Goal: Transaction & Acquisition: Obtain resource

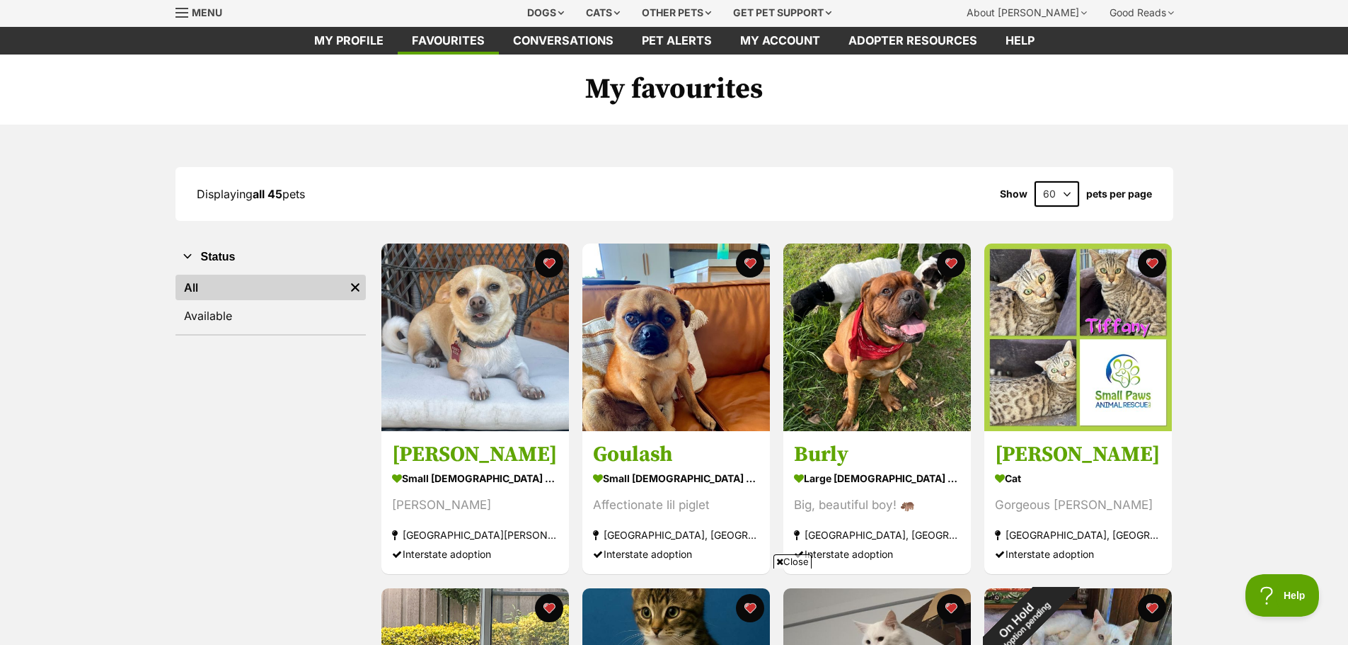
scroll to position [71, 0]
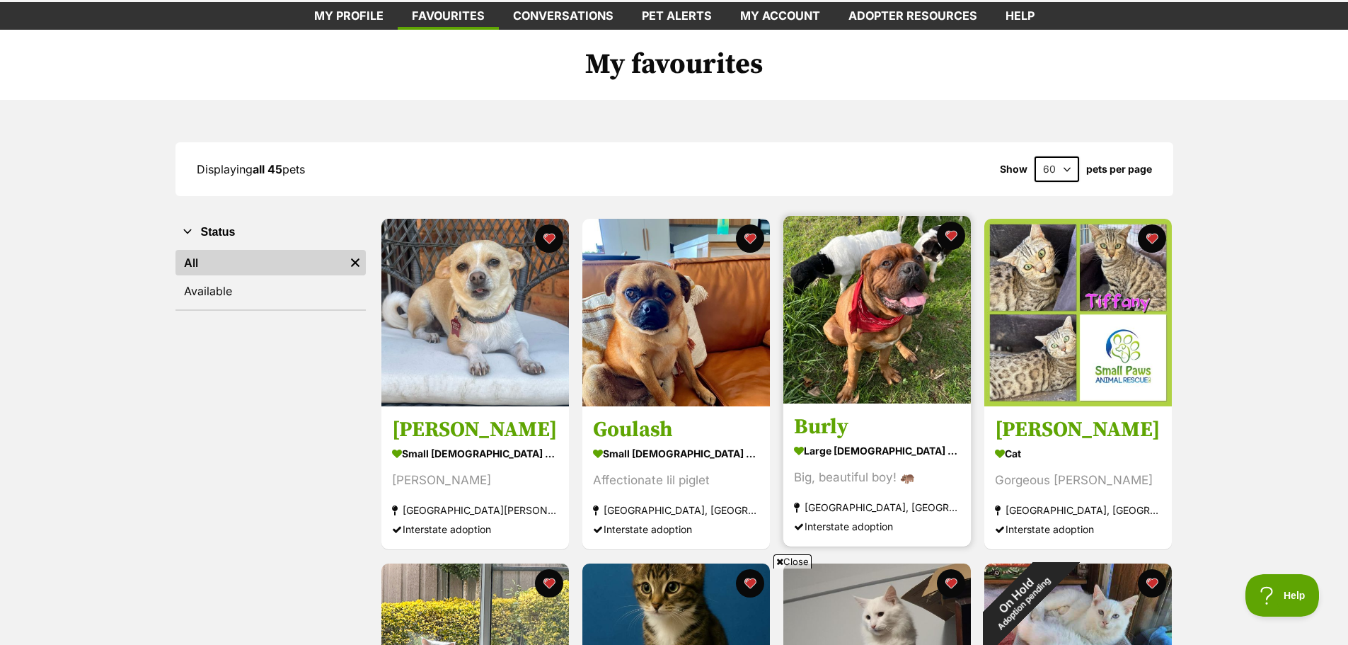
click at [876, 306] on img at bounding box center [878, 310] width 188 height 188
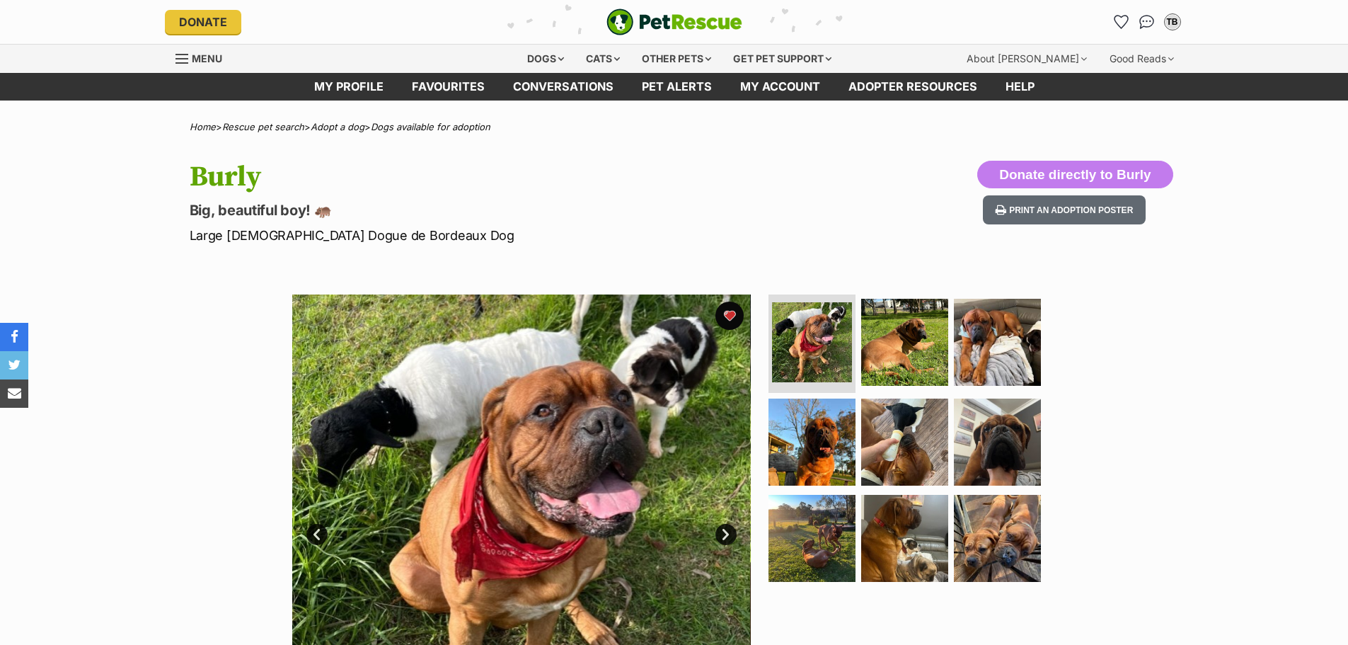
drag, startPoint x: 0, startPoint y: 0, endPoint x: 1194, endPoint y: 384, distance: 1254.2
click at [1194, 384] on div "Available 1 of 9 images 1 of 9 images 1 of 9 images 1 of 9 images 1 of 9 images…" at bounding box center [674, 513] width 1348 height 480
click at [729, 532] on link "Next" at bounding box center [726, 534] width 21 height 21
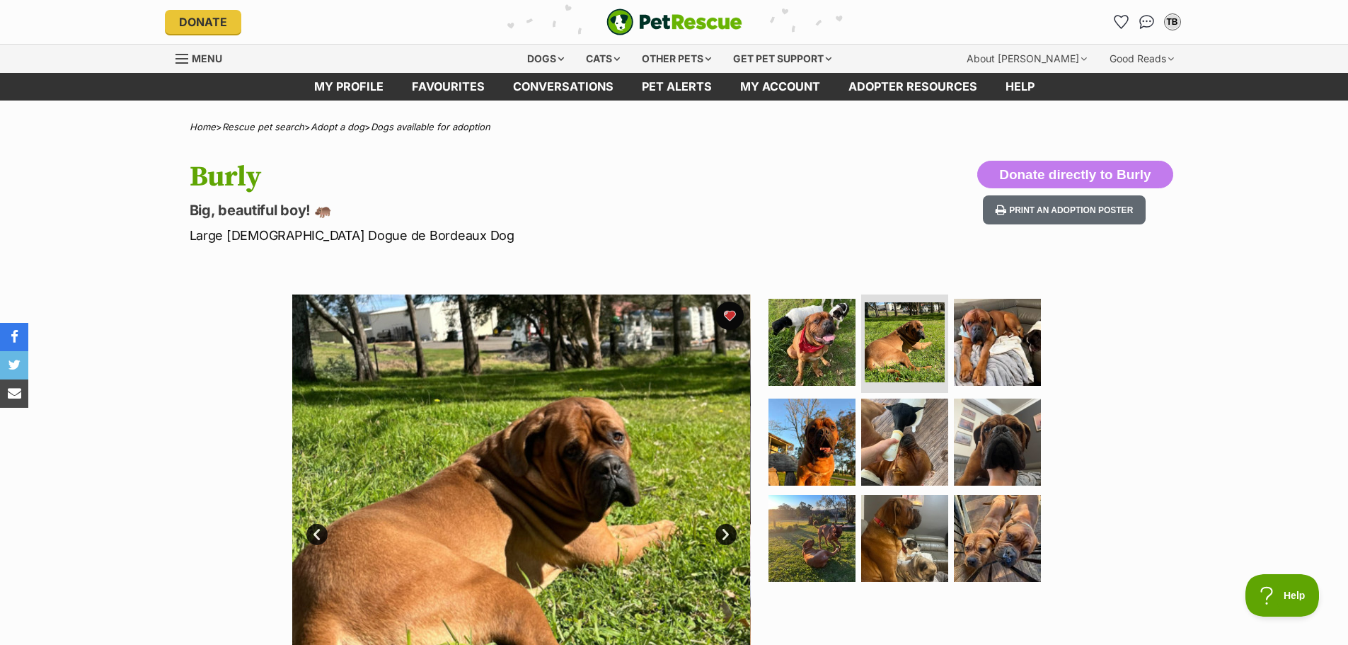
scroll to position [142, 0]
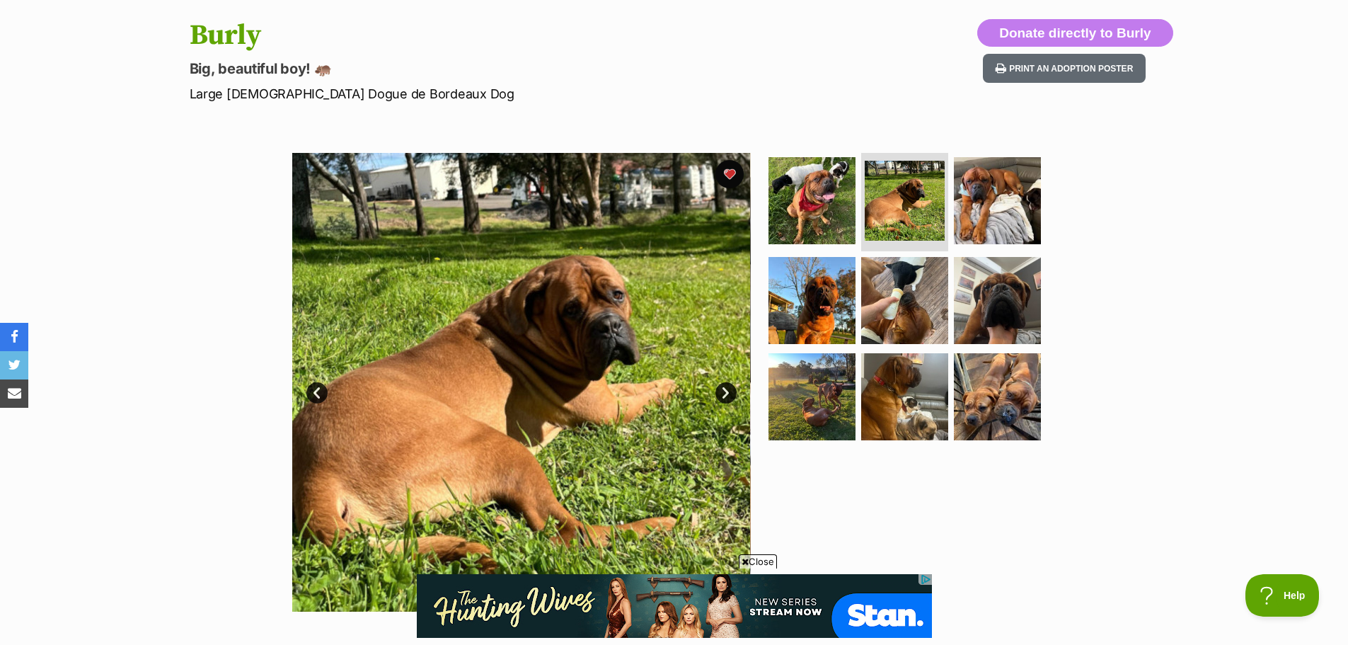
click at [727, 389] on link "Next" at bounding box center [726, 392] width 21 height 21
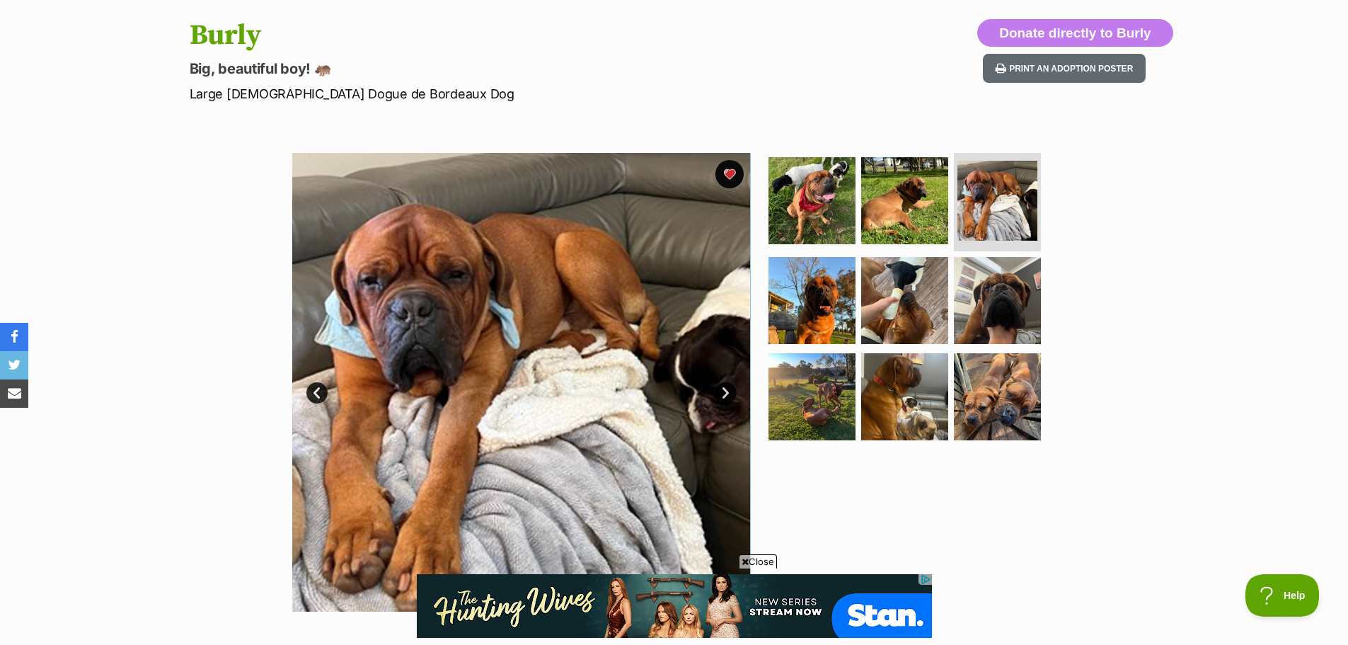
click at [726, 390] on link "Next" at bounding box center [726, 392] width 21 height 21
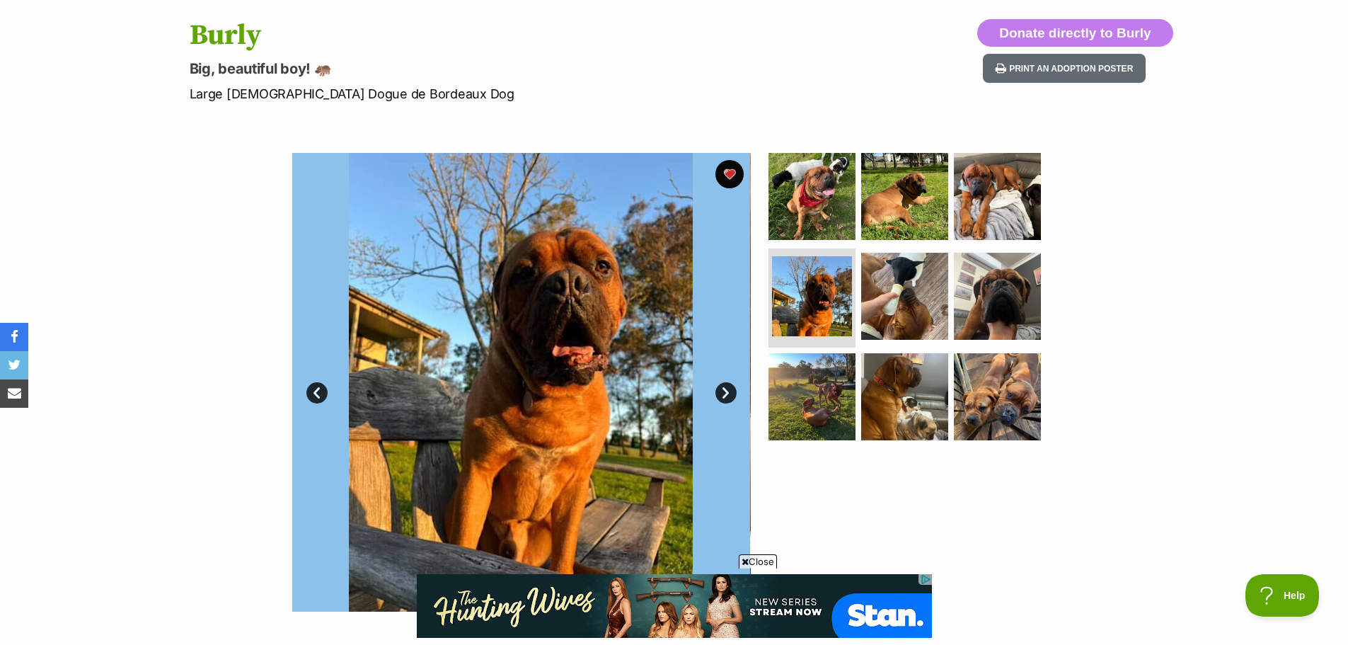
click at [724, 384] on link "Next" at bounding box center [726, 392] width 21 height 21
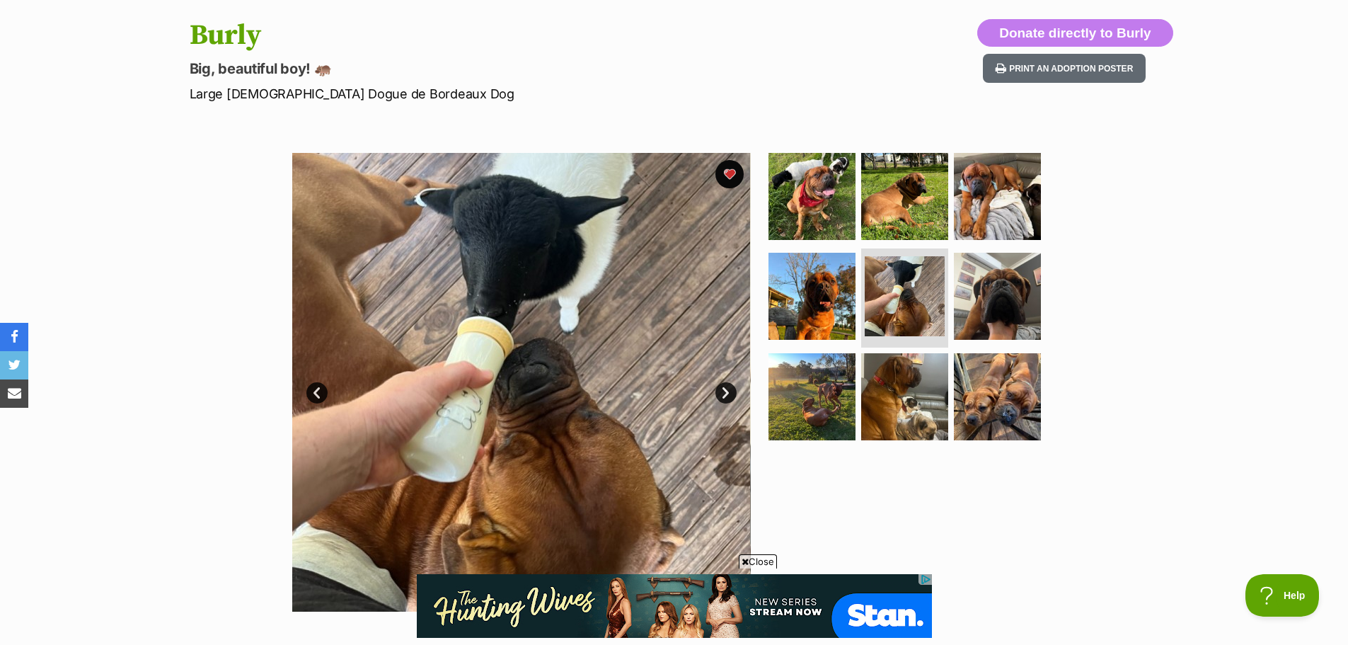
click at [723, 390] on link "Next" at bounding box center [726, 392] width 21 height 21
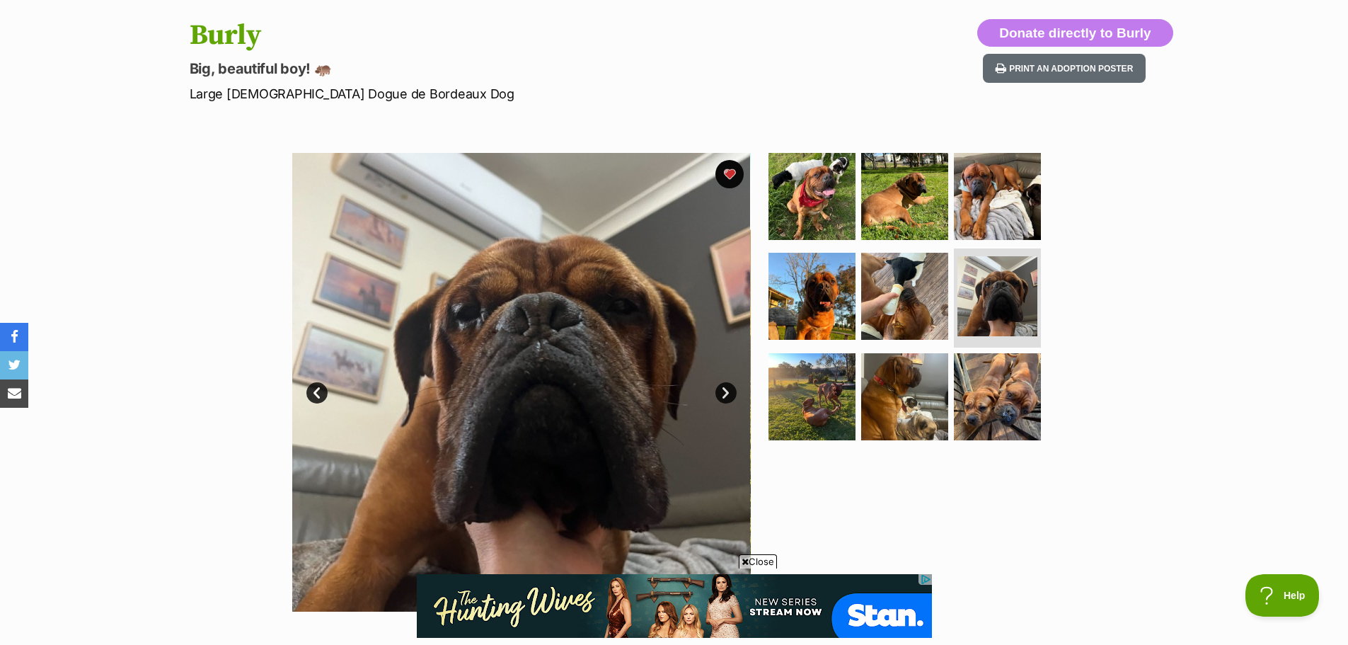
click at [723, 390] on link "Next" at bounding box center [726, 392] width 21 height 21
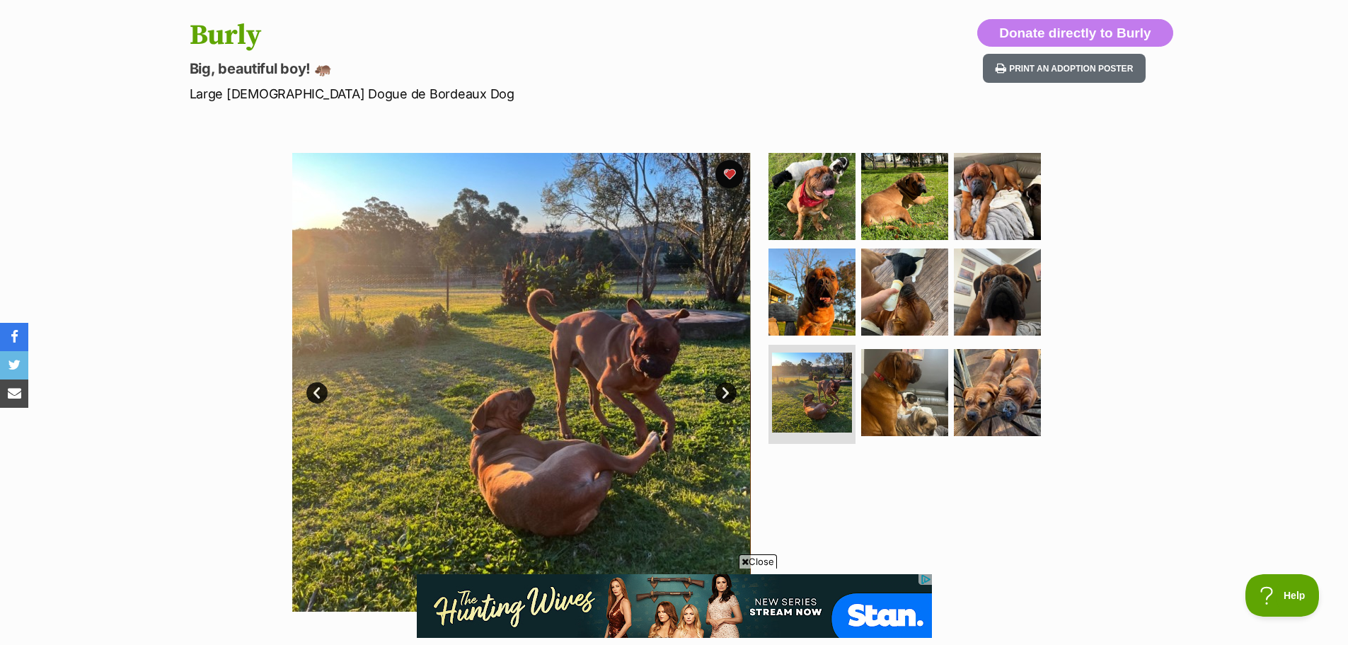
click at [725, 389] on link "Next" at bounding box center [726, 392] width 21 height 21
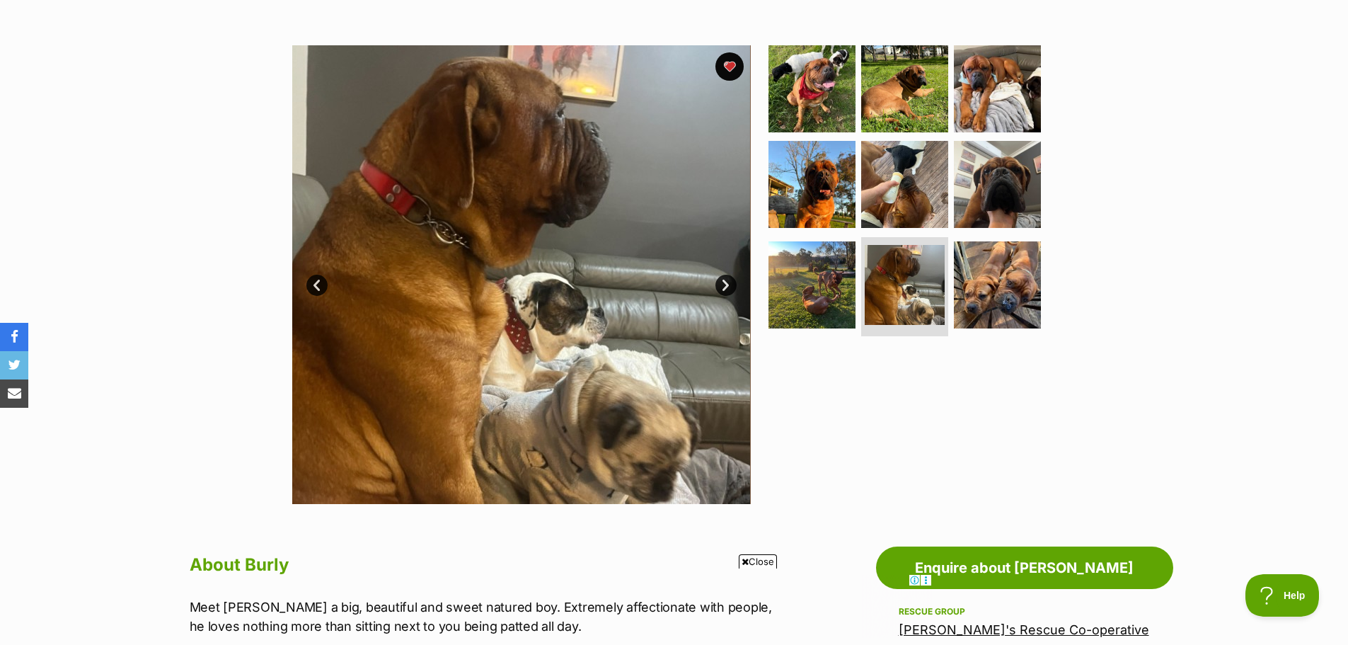
scroll to position [241, 0]
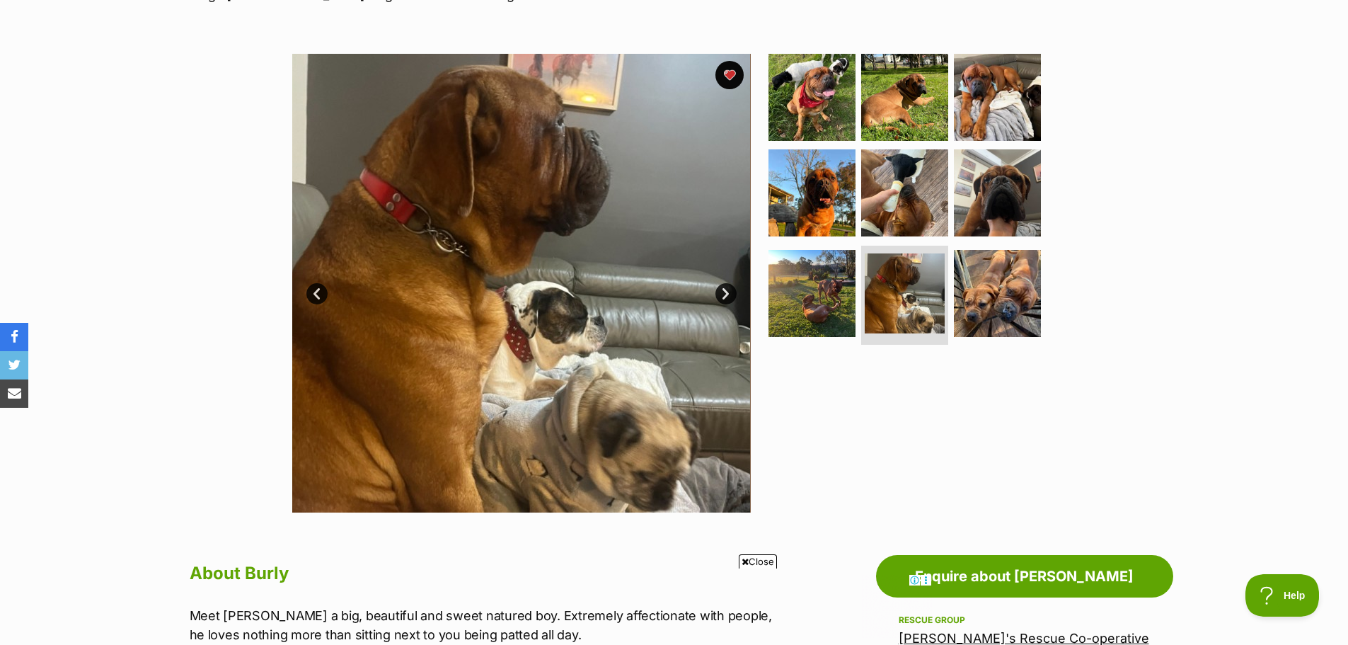
click at [719, 288] on link "Next" at bounding box center [726, 293] width 21 height 21
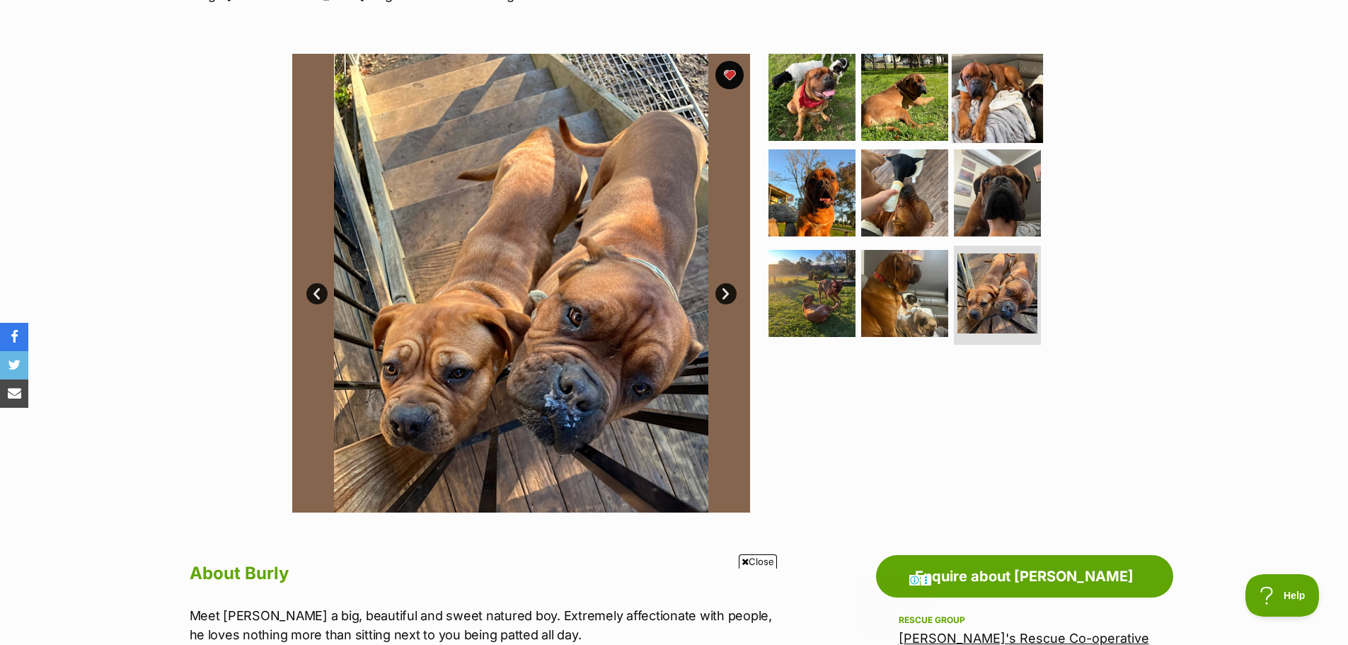
click at [980, 96] on img at bounding box center [997, 96] width 91 height 91
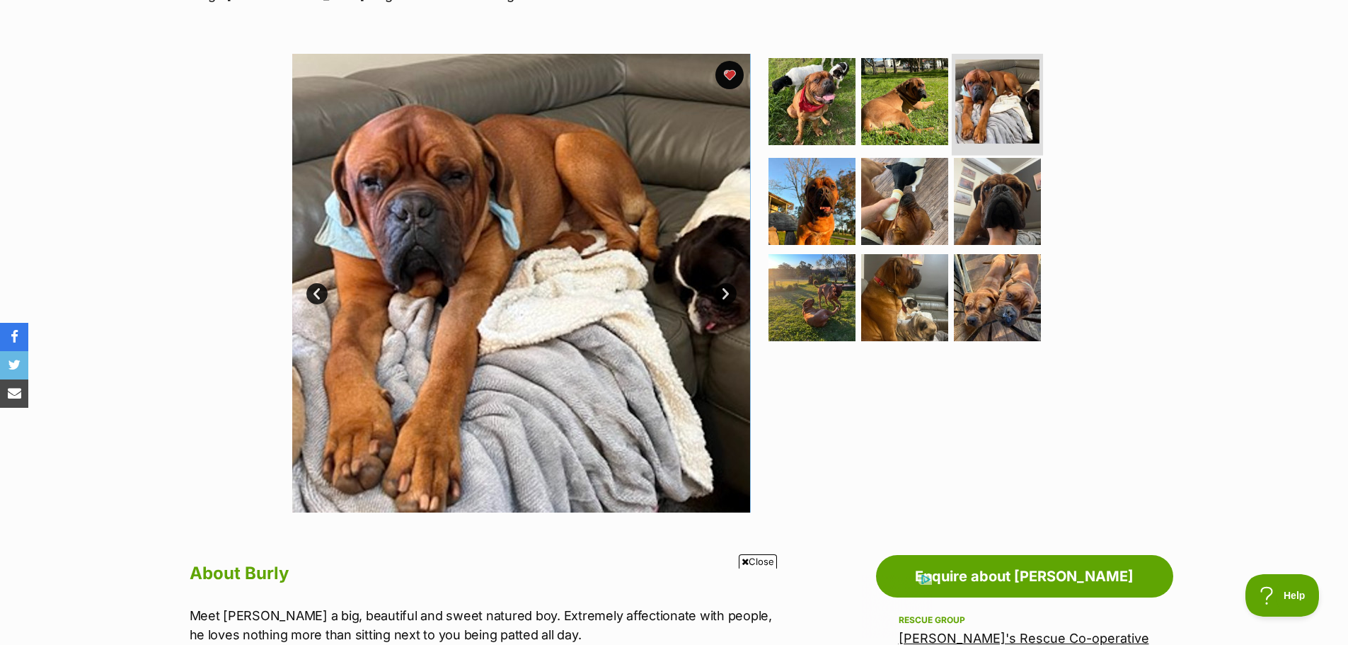
scroll to position [0, 0]
click at [1003, 191] on img at bounding box center [997, 201] width 91 height 91
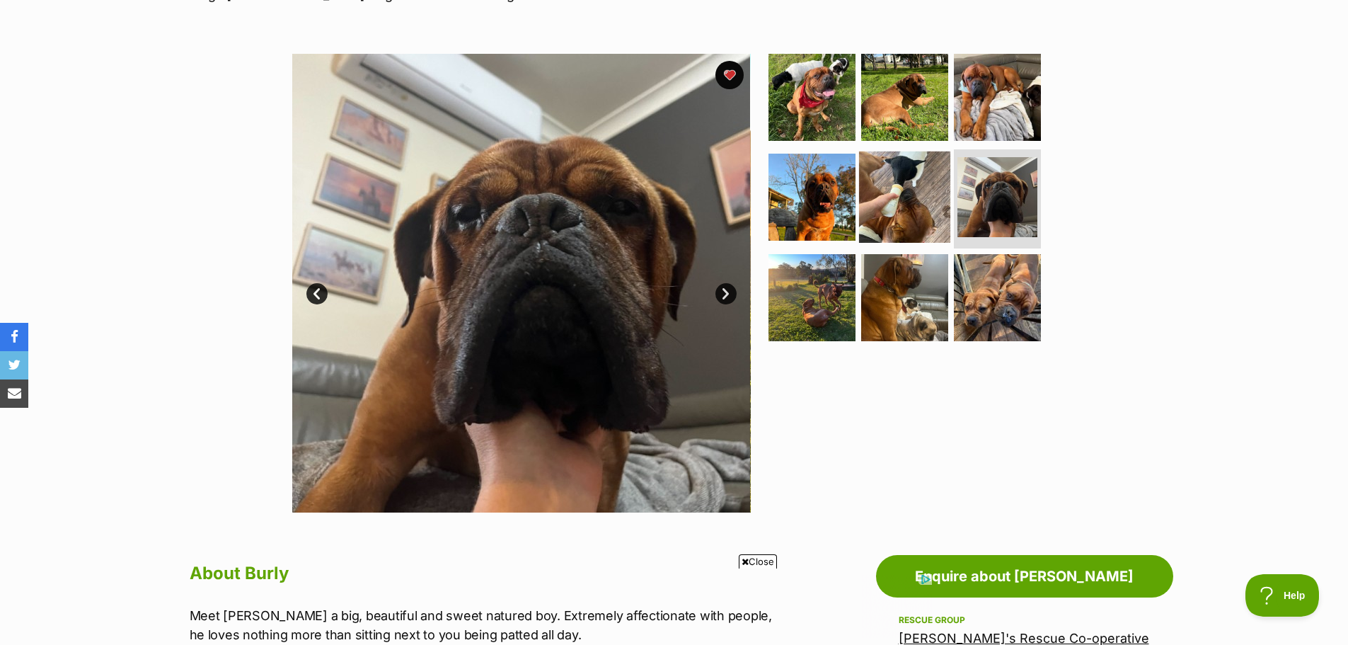
click at [892, 176] on img at bounding box center [904, 196] width 91 height 91
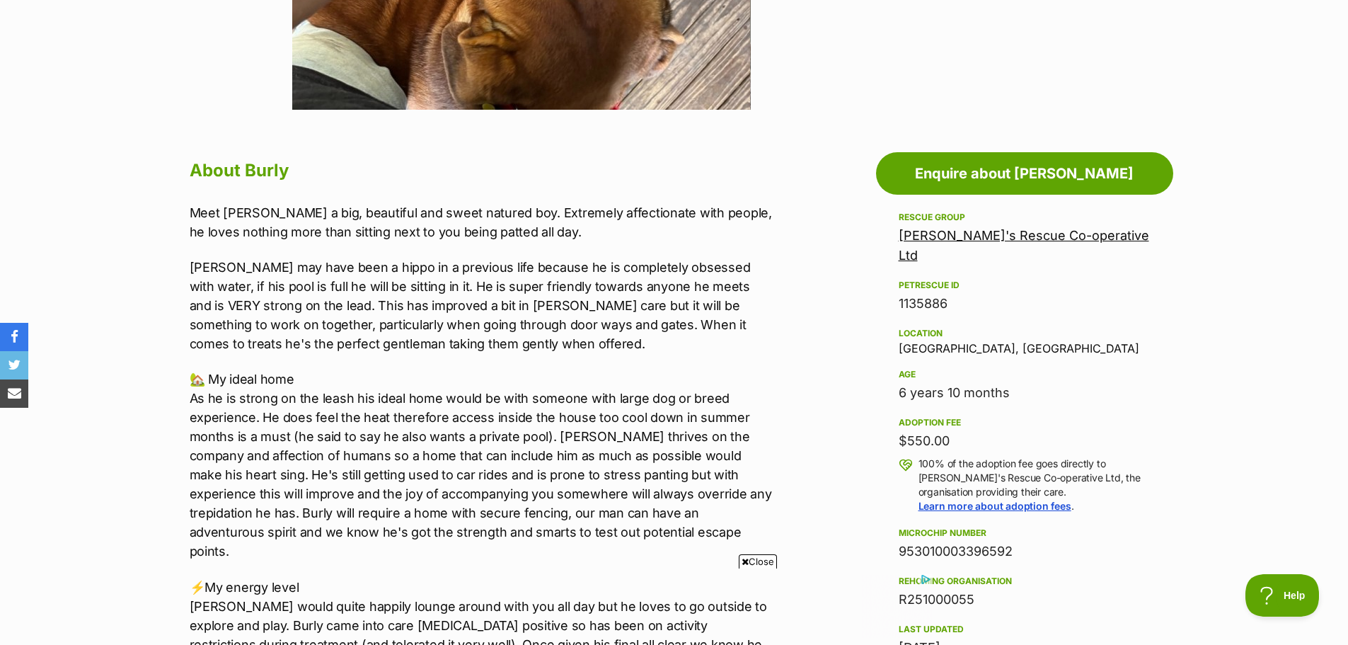
scroll to position [665, 0]
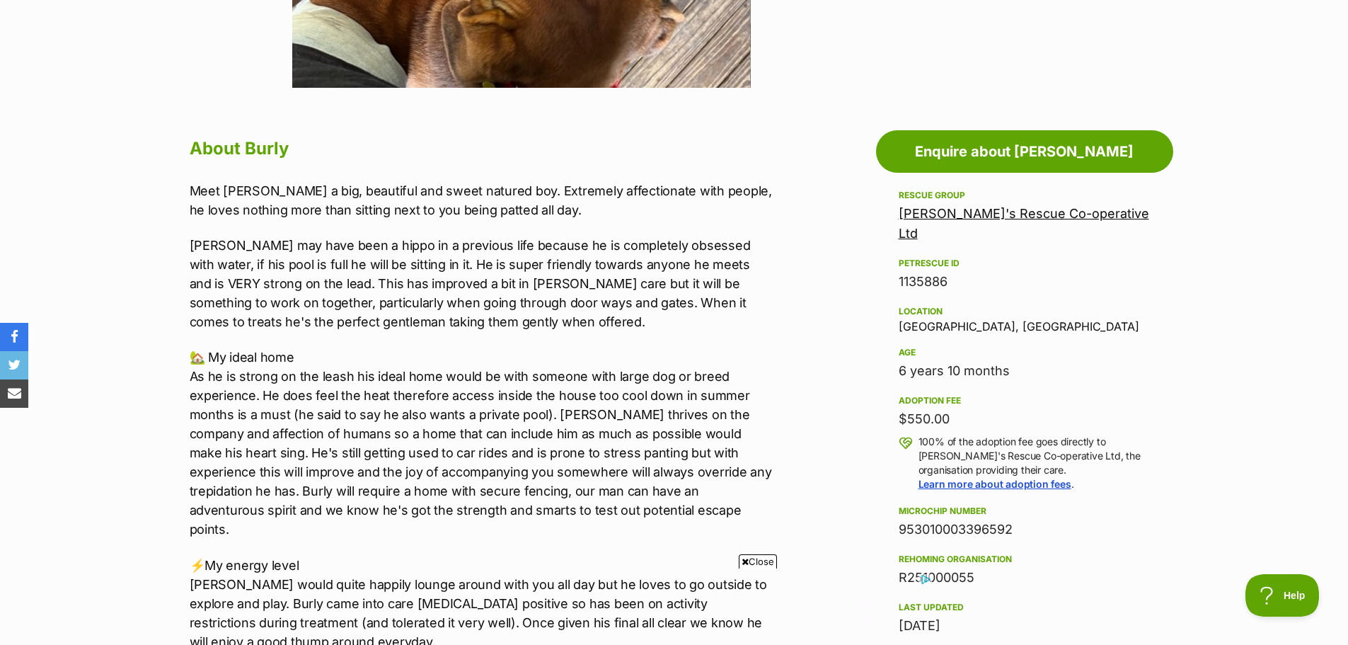
click at [1003, 210] on link "[PERSON_NAME]'s Rescue Co-operative Ltd" at bounding box center [1024, 223] width 251 height 35
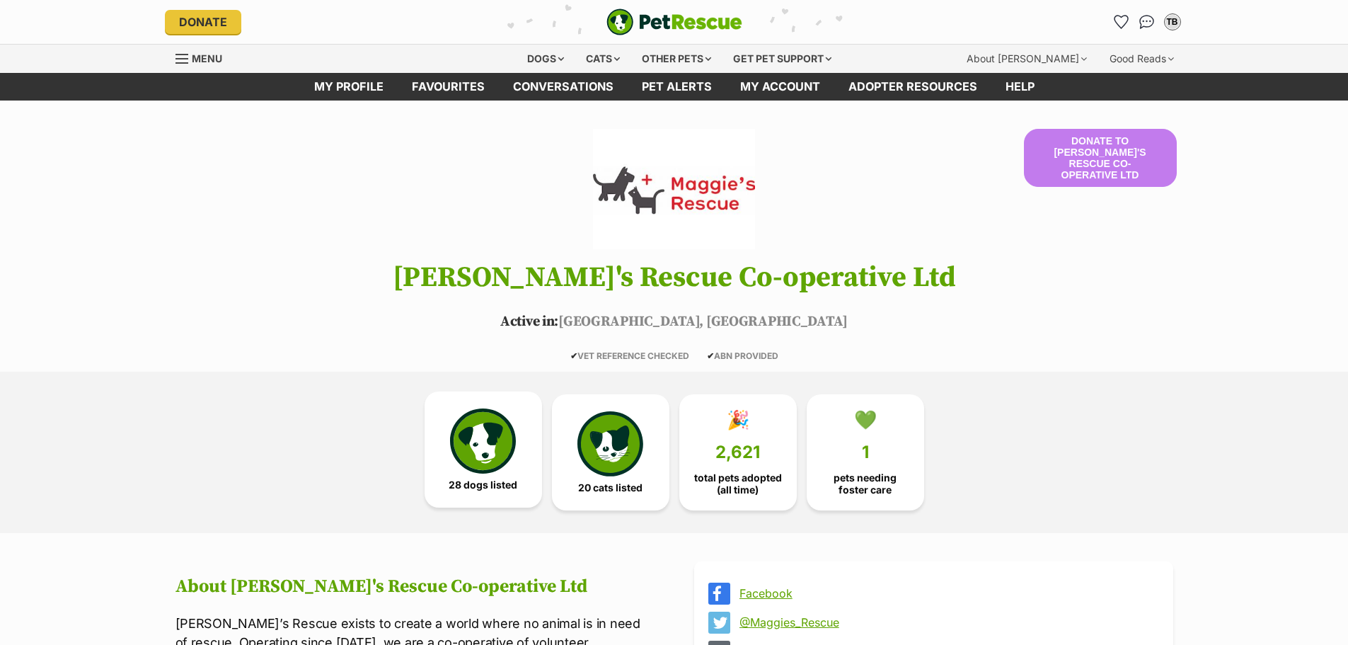
click at [491, 426] on img at bounding box center [482, 440] width 65 height 65
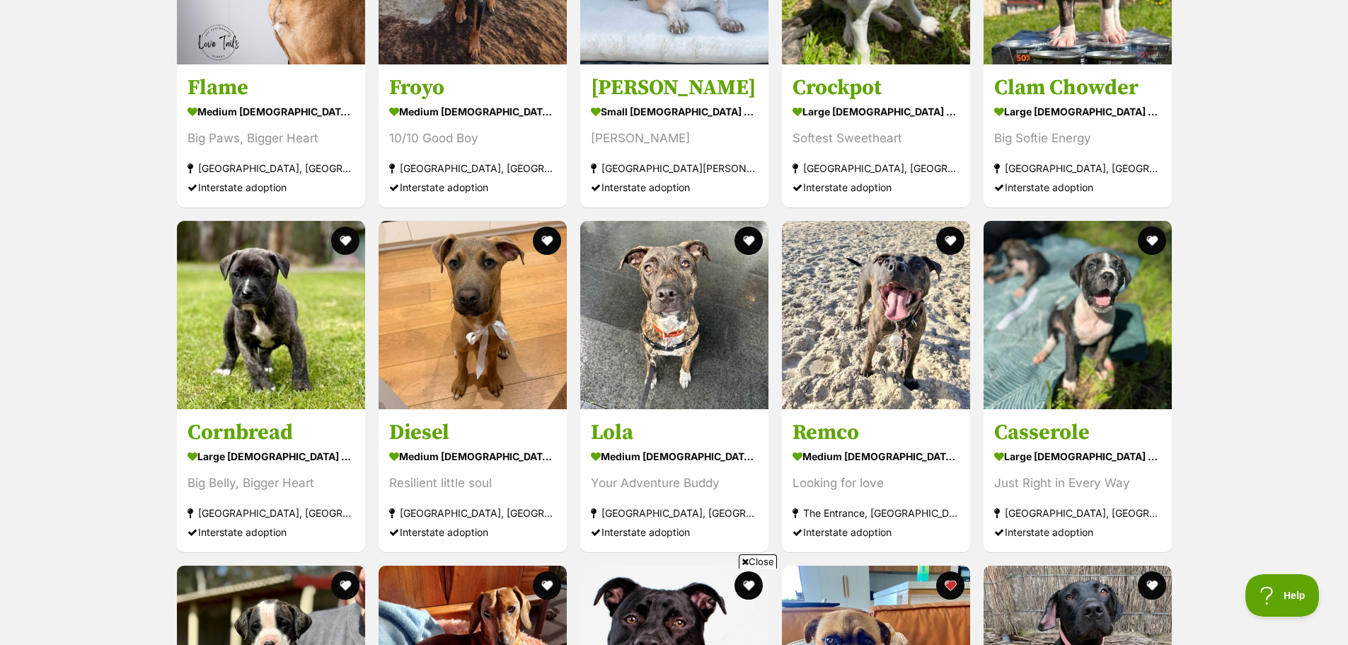
scroll to position [2555, 0]
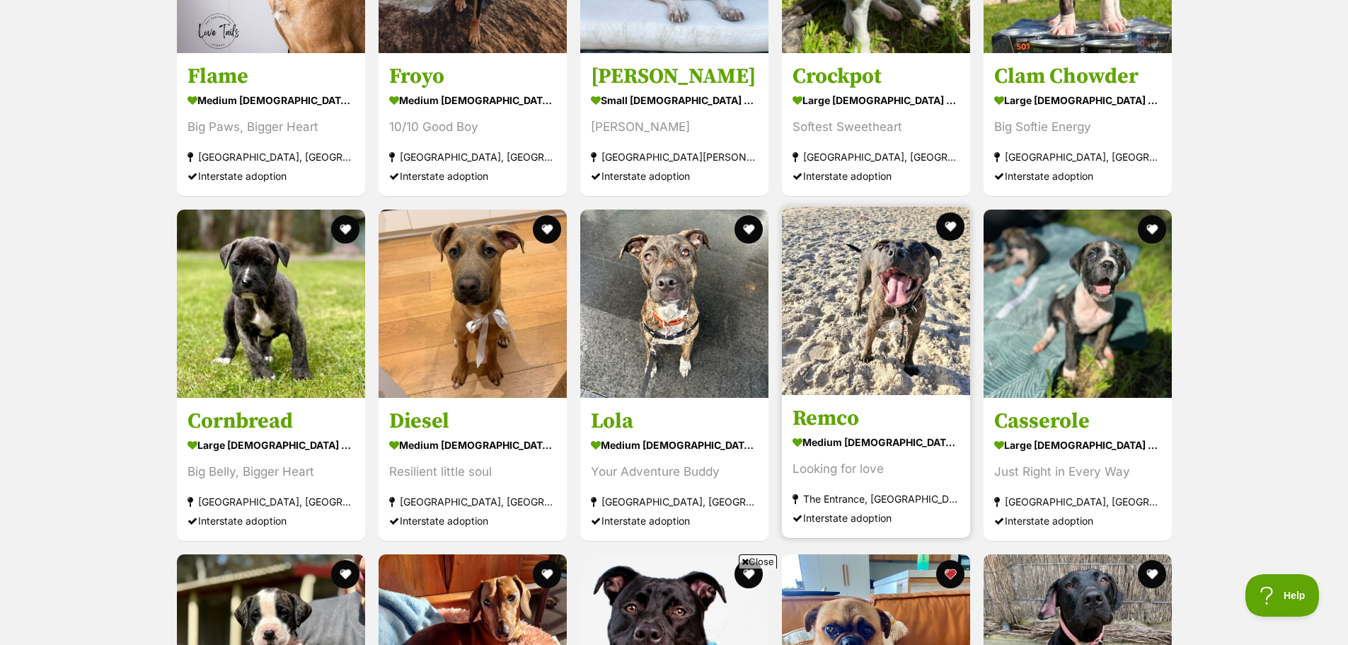
click at [893, 264] on img at bounding box center [876, 301] width 188 height 188
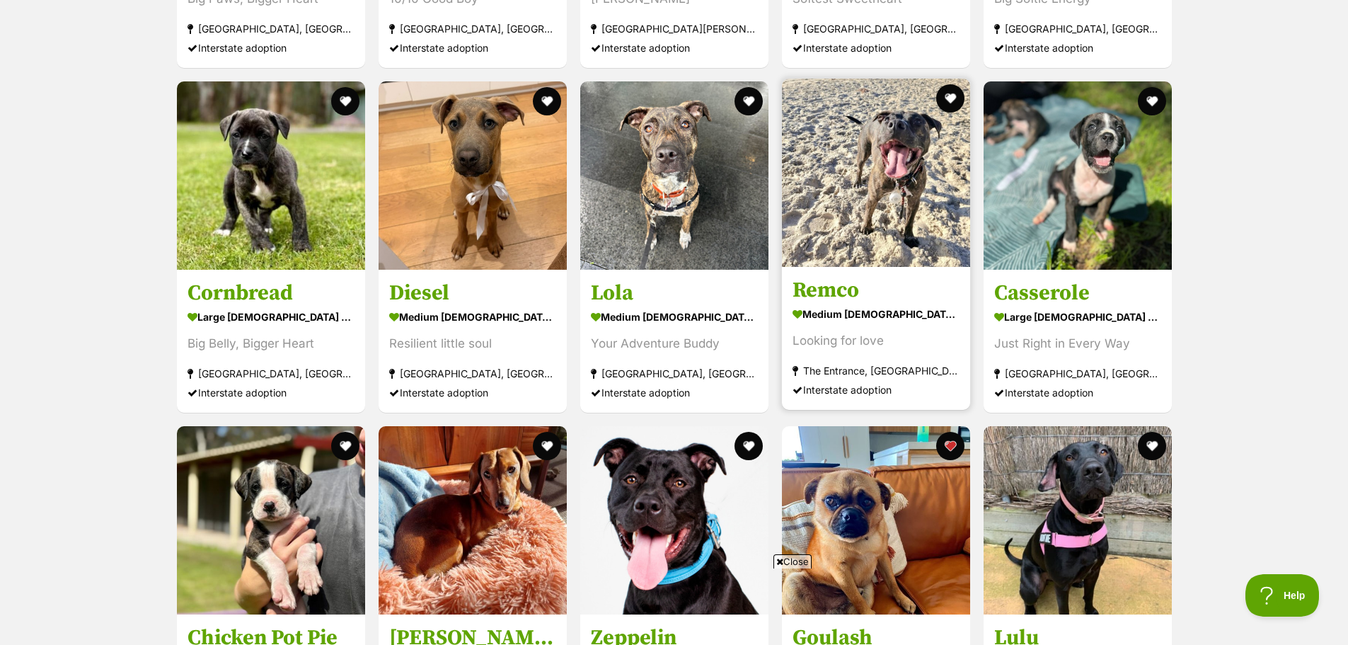
scroll to position [2625, 0]
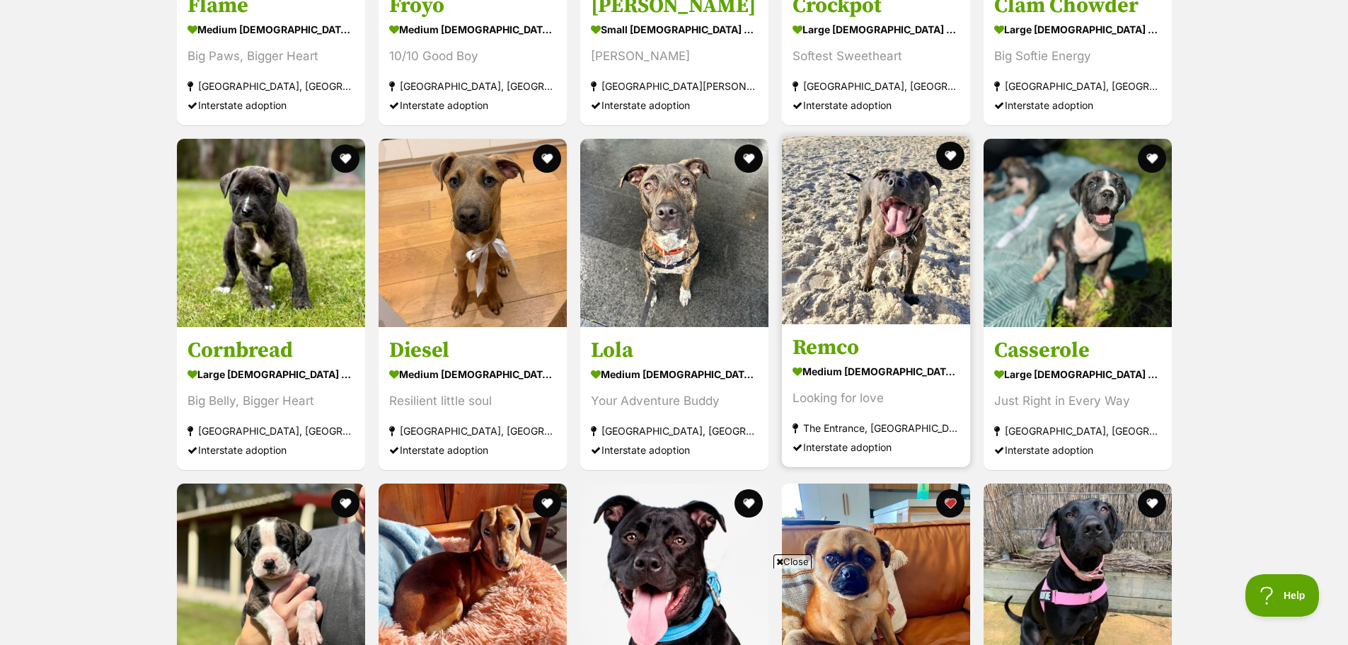
click at [963, 136] on img at bounding box center [876, 230] width 188 height 188
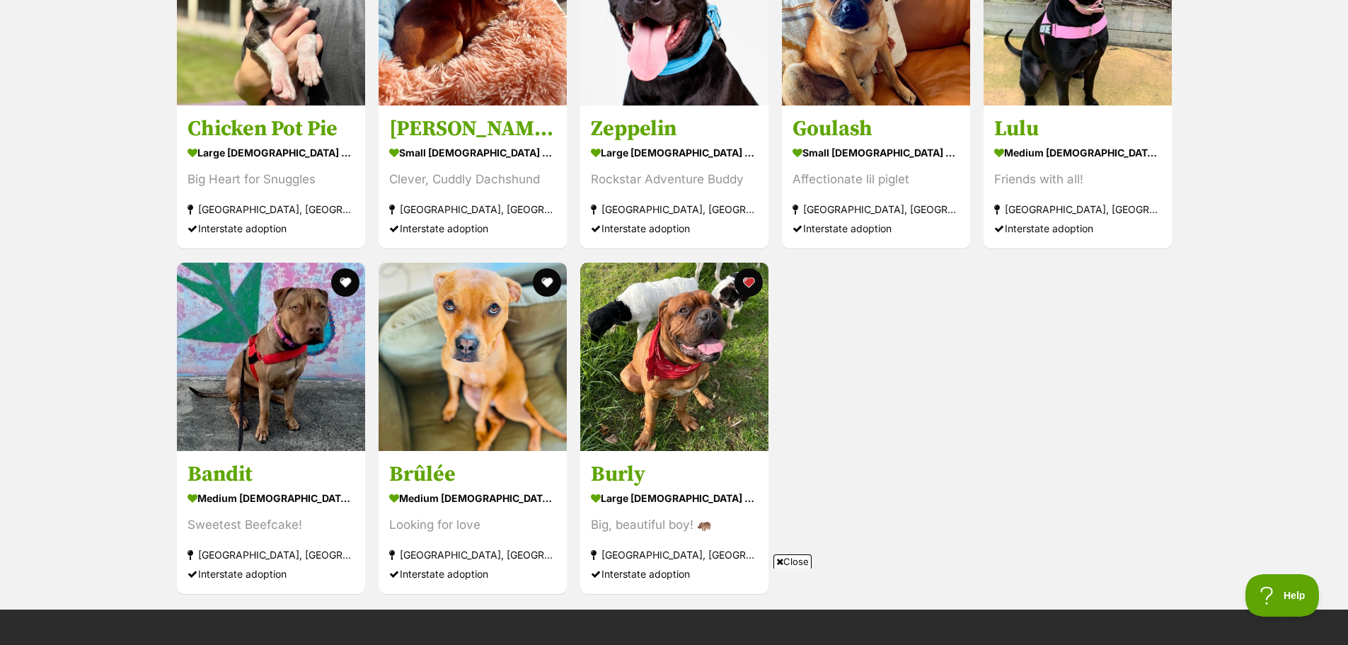
scroll to position [3262, 0]
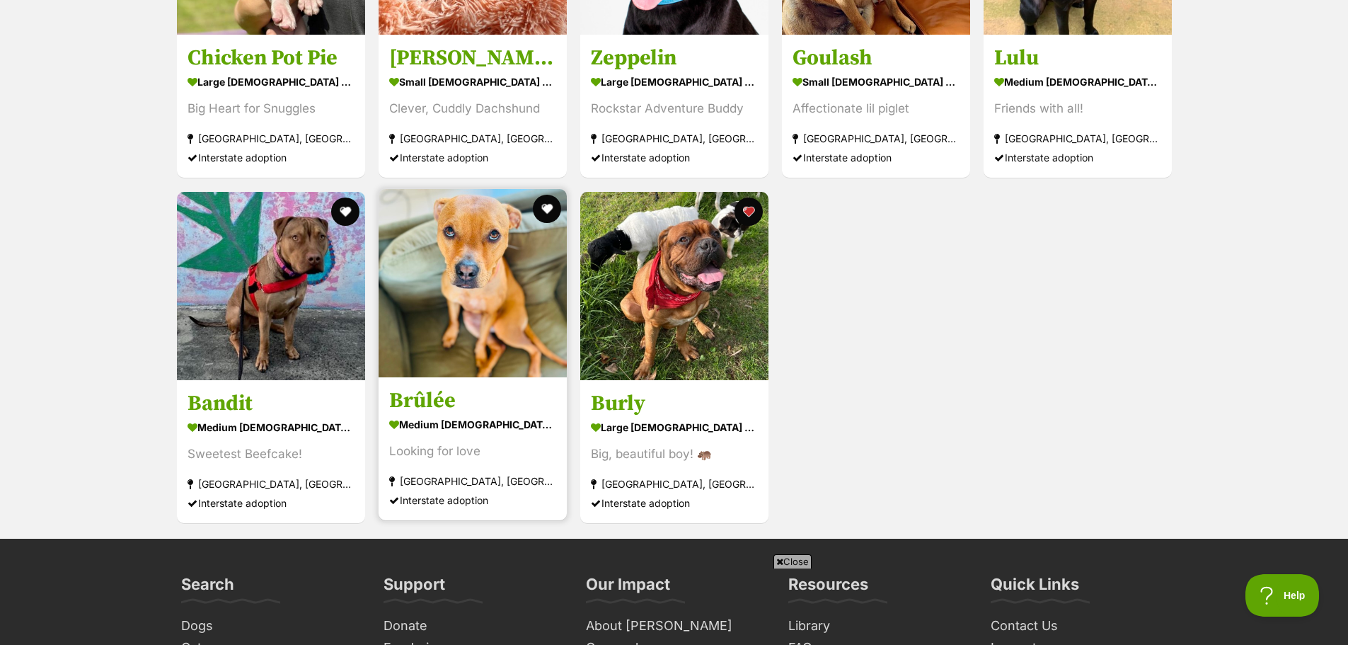
click at [517, 328] on img at bounding box center [473, 283] width 188 height 188
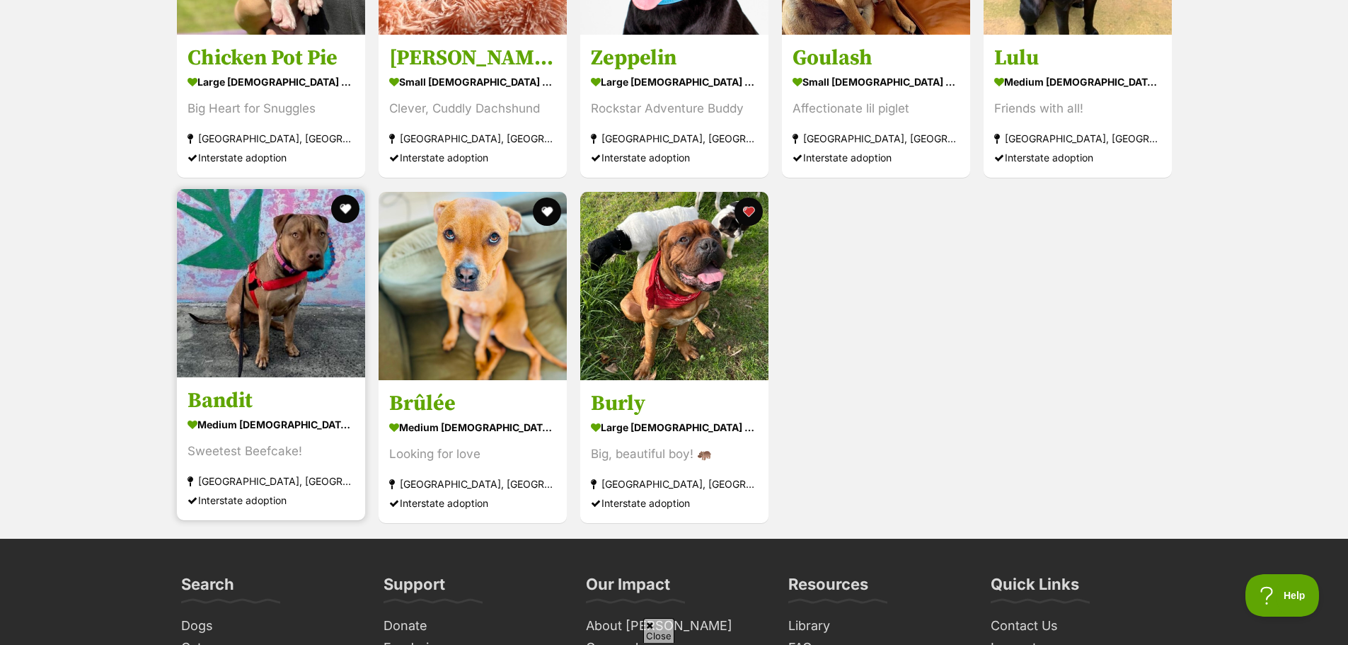
click at [287, 287] on img at bounding box center [271, 283] width 188 height 188
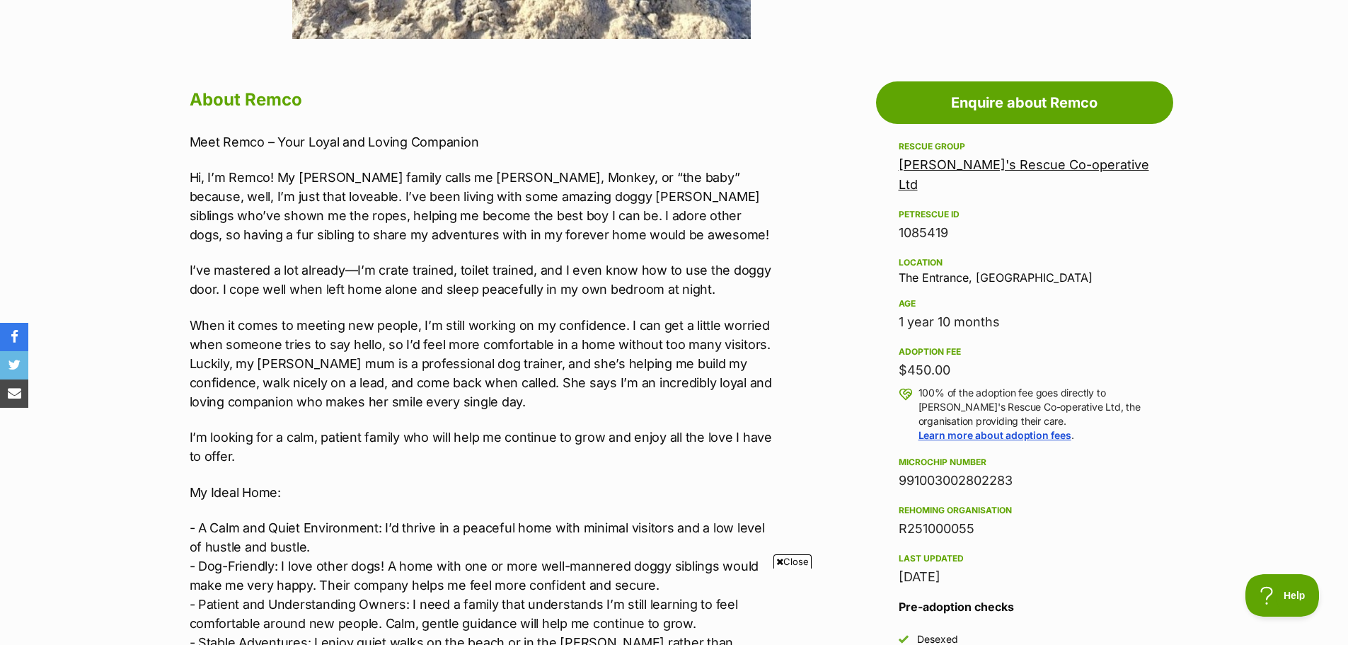
scroll to position [354, 0]
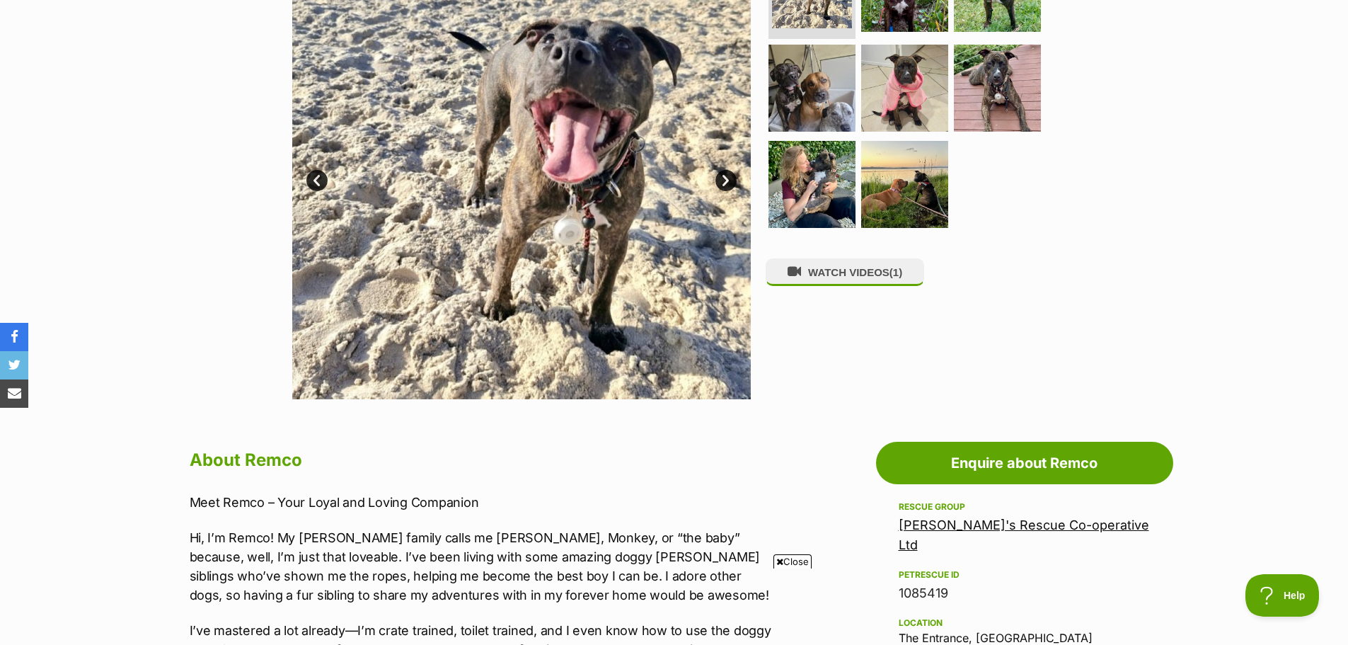
click at [727, 174] on link "Next" at bounding box center [726, 180] width 21 height 21
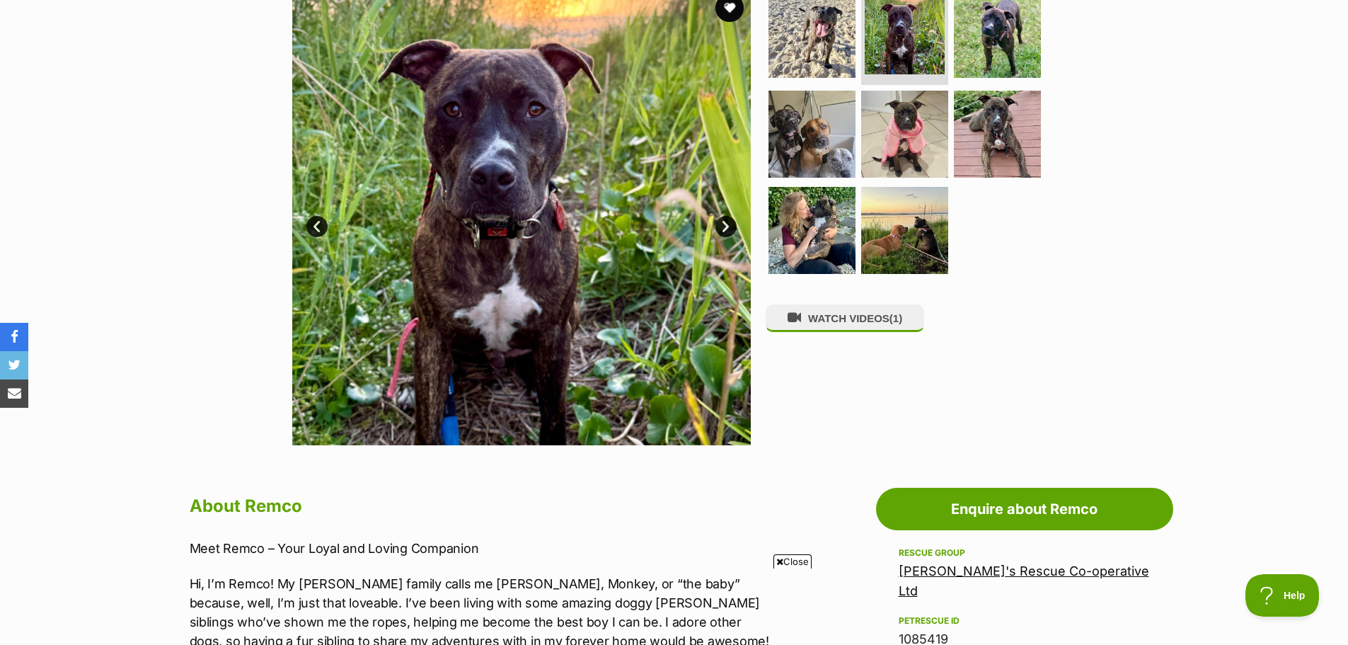
scroll to position [283, 0]
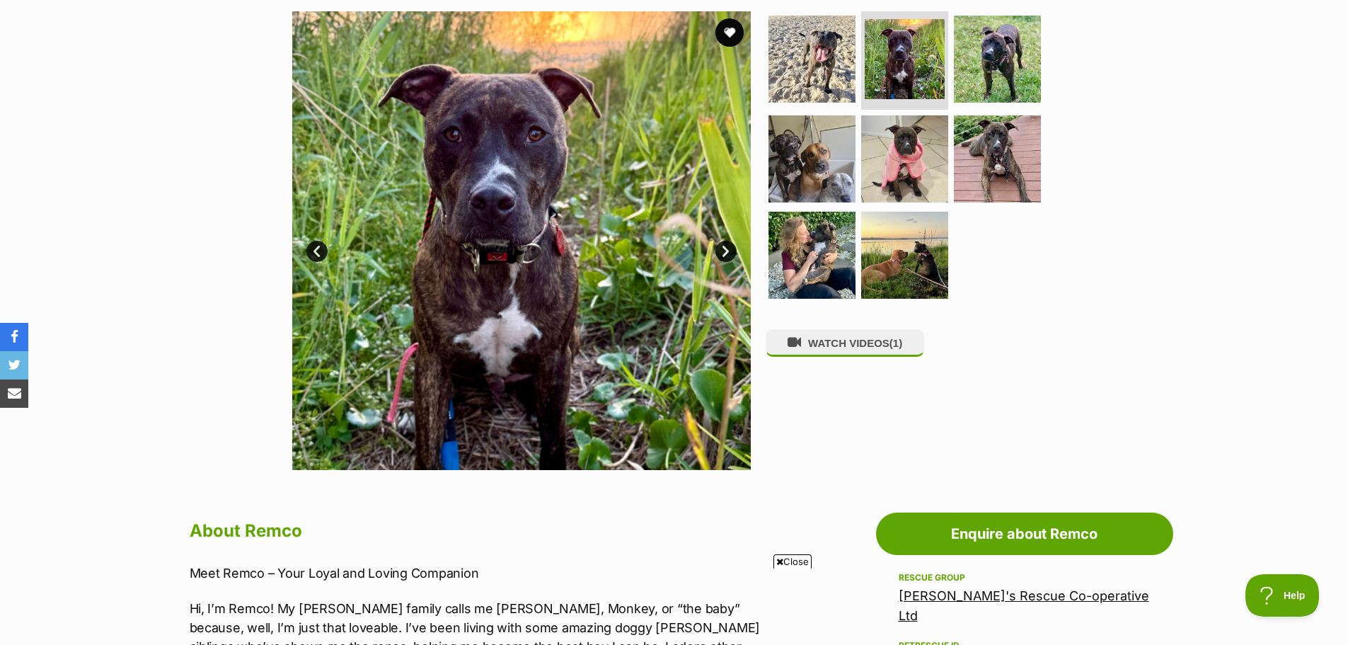
click at [728, 246] on link "Next" at bounding box center [726, 251] width 21 height 21
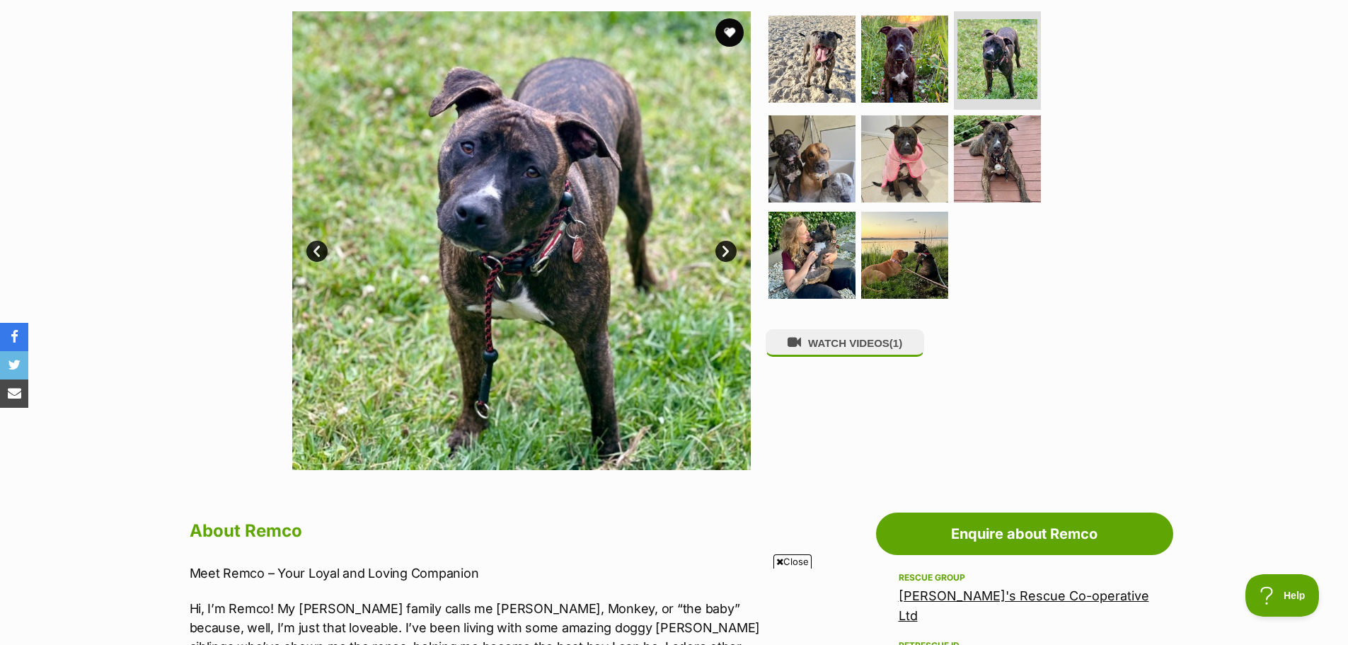
click at [727, 246] on link "Next" at bounding box center [726, 251] width 21 height 21
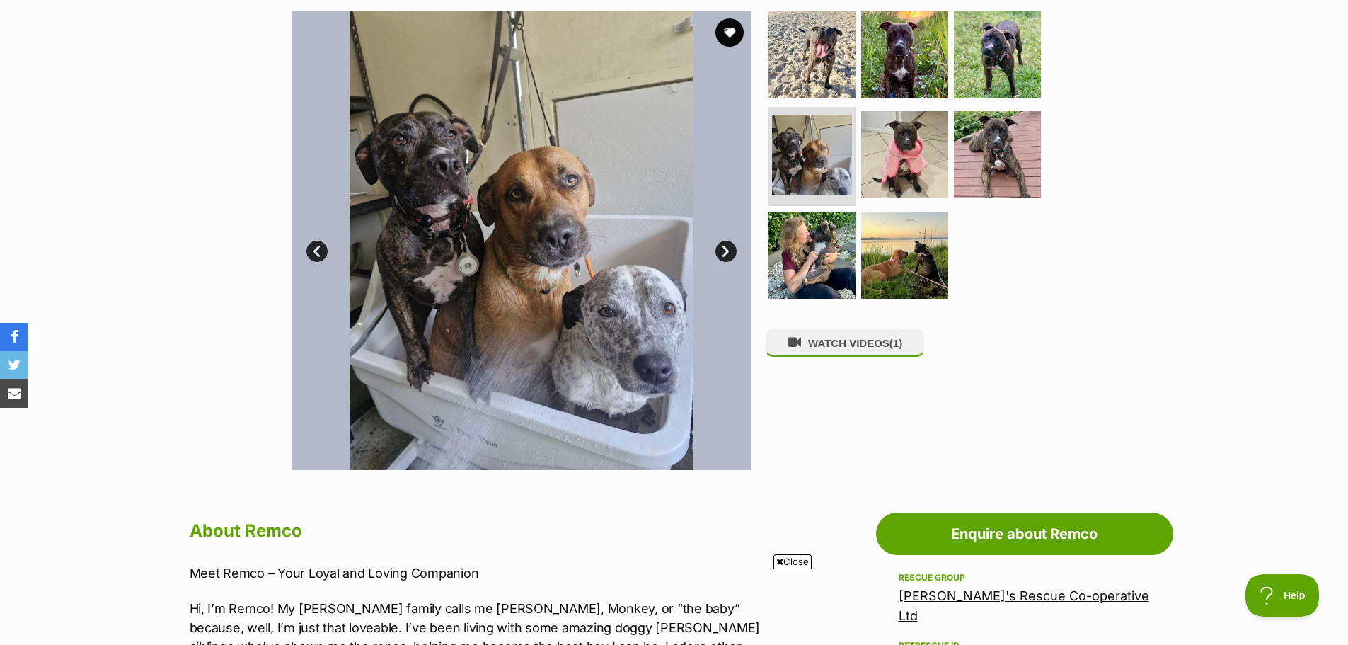
click at [727, 246] on link "Next" at bounding box center [726, 251] width 21 height 21
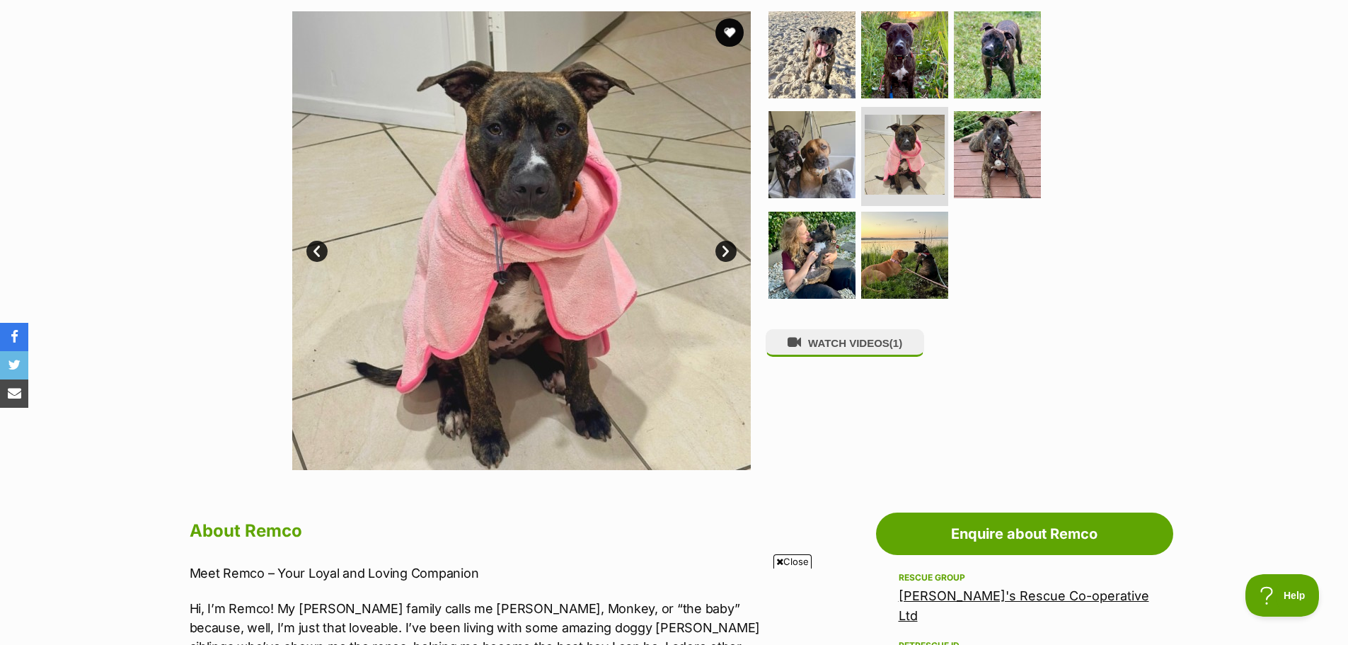
click at [727, 246] on link "Next" at bounding box center [726, 251] width 21 height 21
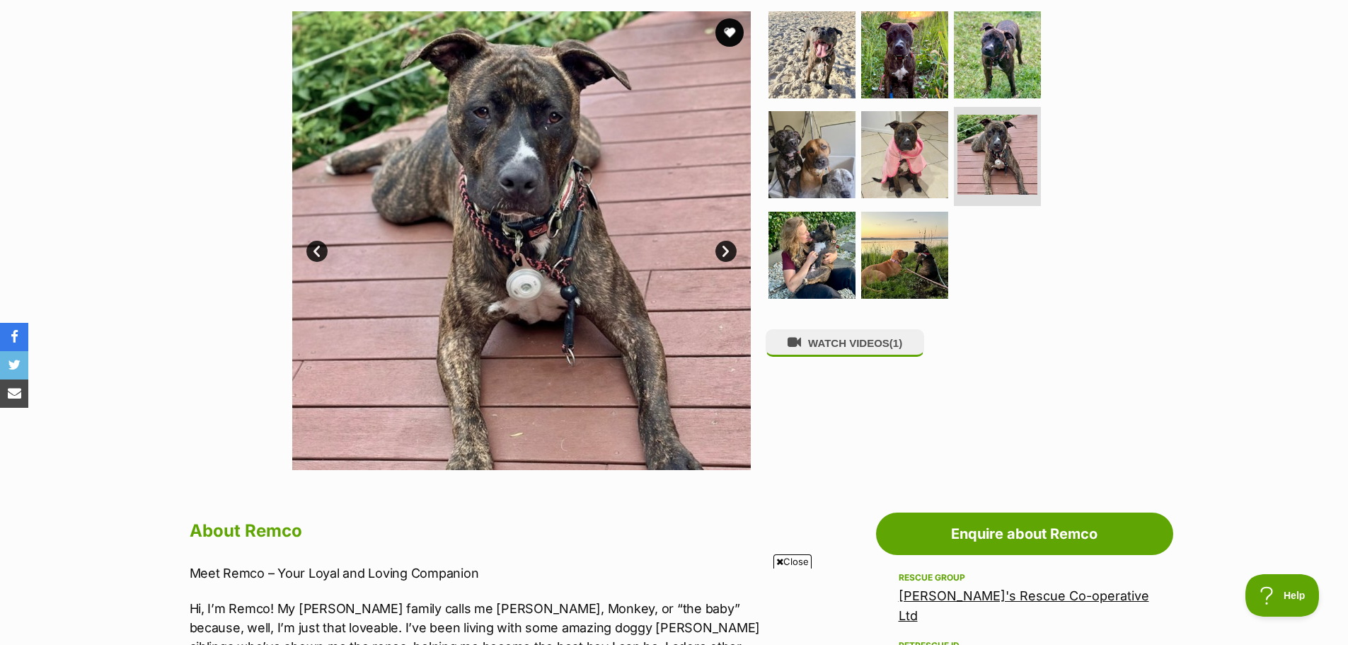
click at [727, 246] on link "Next" at bounding box center [726, 251] width 21 height 21
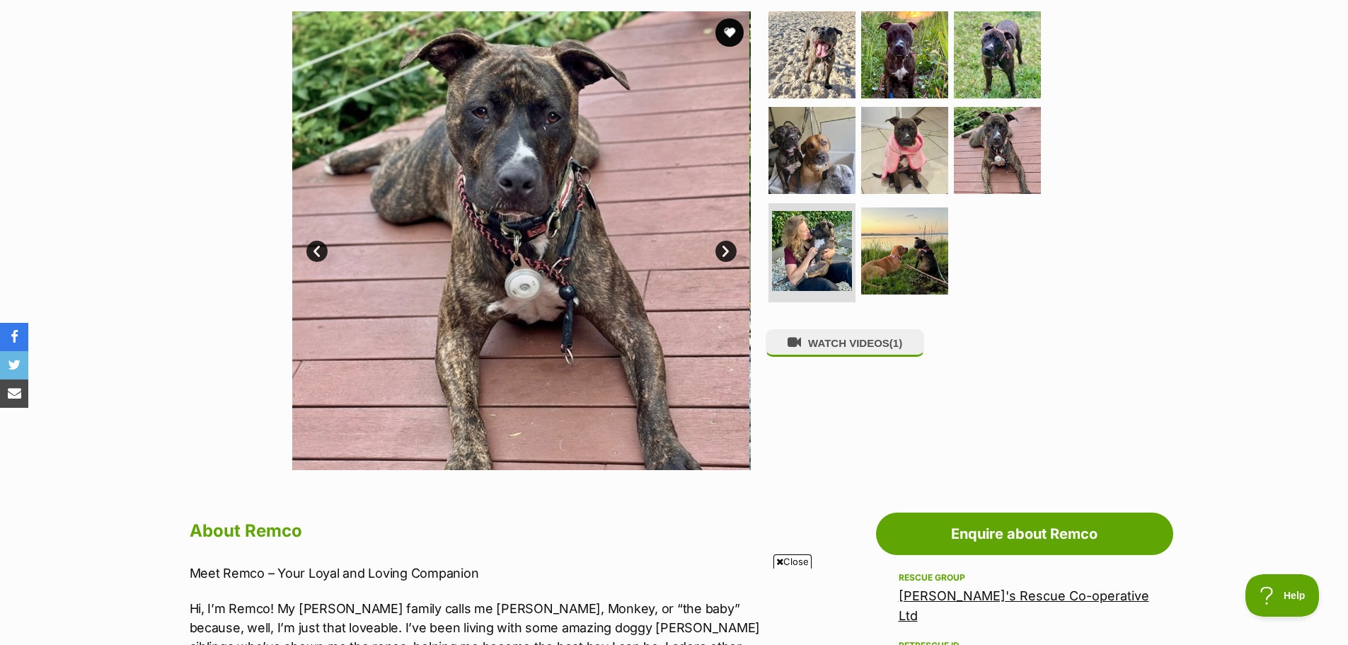
click at [727, 246] on link "Next" at bounding box center [726, 251] width 21 height 21
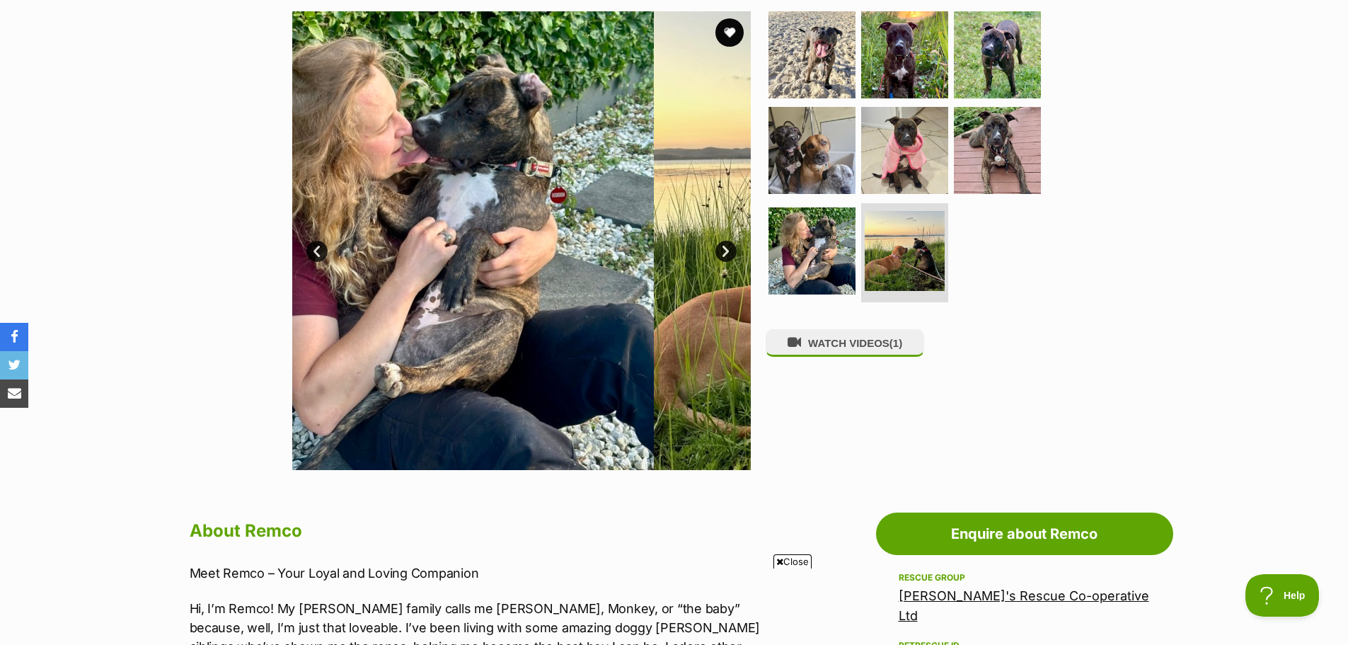
click at [727, 246] on link "Next" at bounding box center [726, 251] width 21 height 21
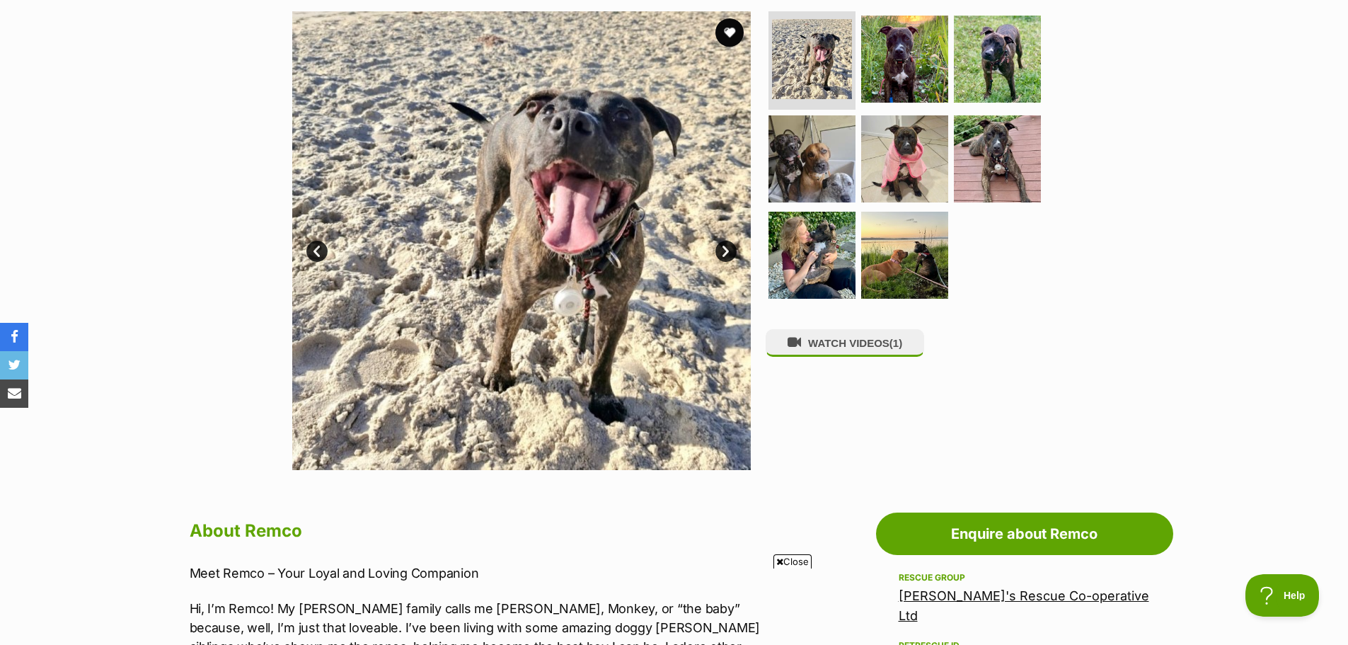
click at [728, 248] on link "Next" at bounding box center [726, 251] width 21 height 21
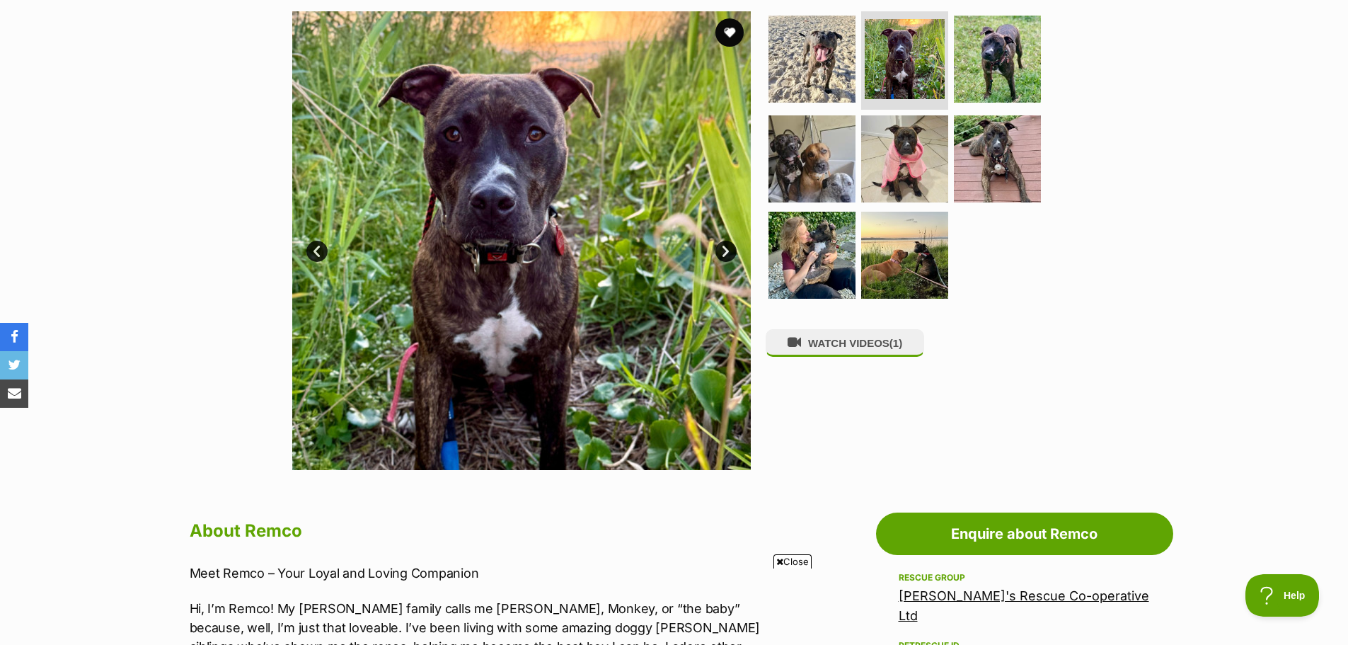
click at [727, 248] on link "Next" at bounding box center [726, 251] width 21 height 21
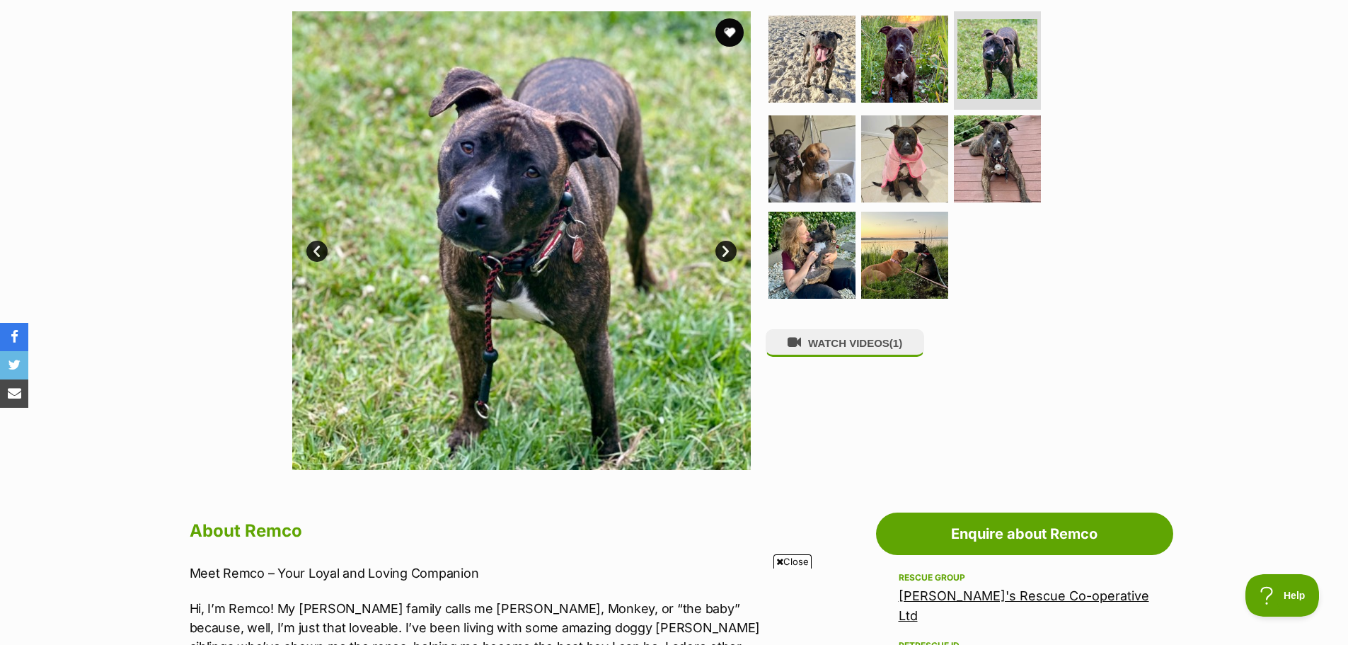
click at [727, 248] on link "Next" at bounding box center [726, 251] width 21 height 21
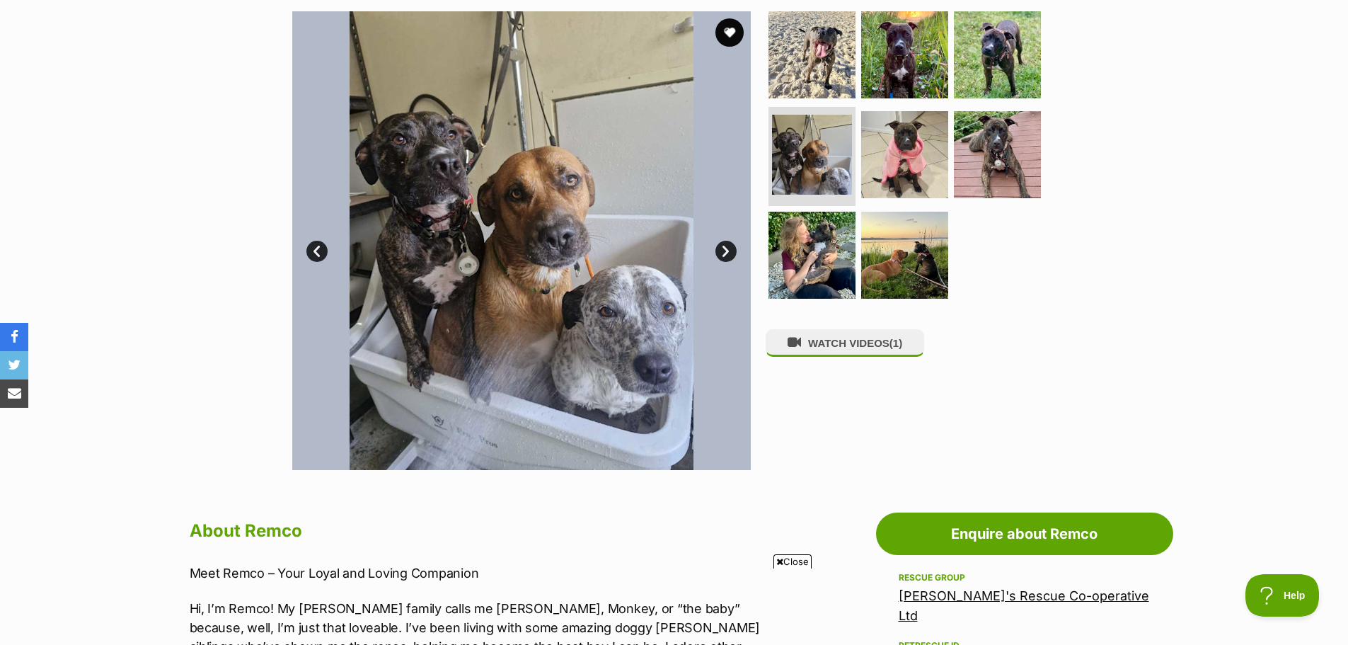
click at [725, 247] on link "Next" at bounding box center [726, 251] width 21 height 21
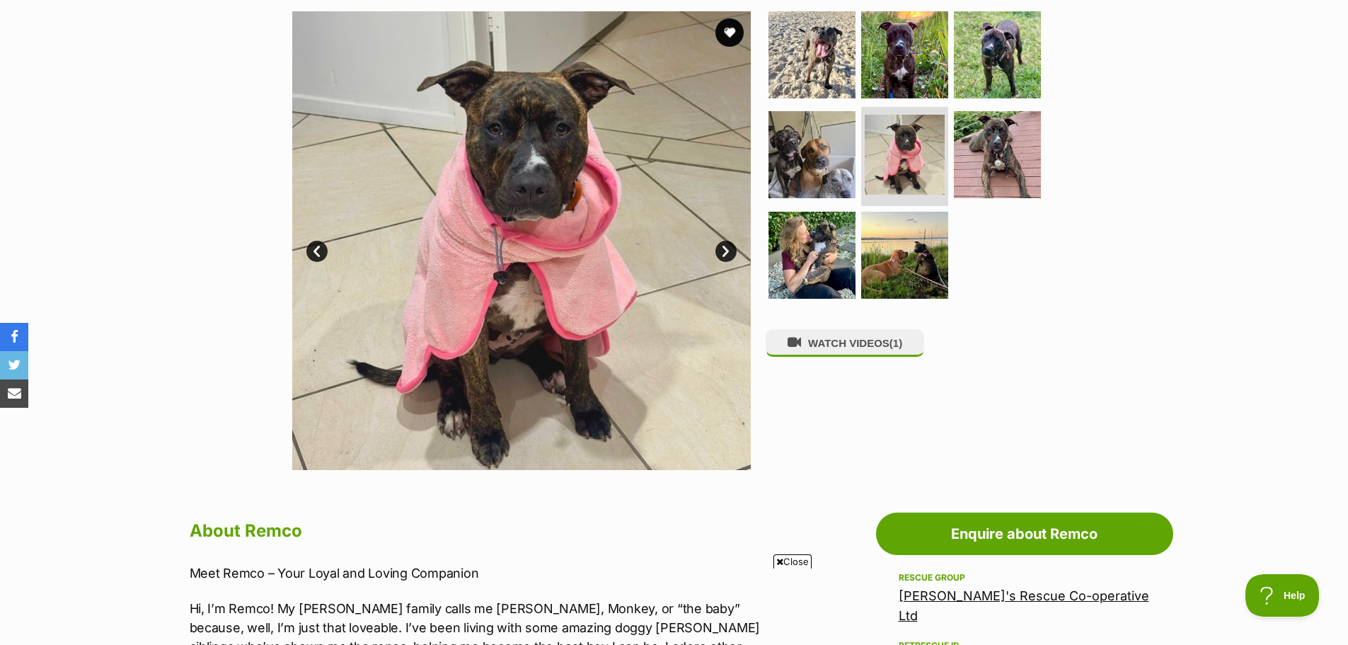
click at [725, 247] on link "Next" at bounding box center [726, 251] width 21 height 21
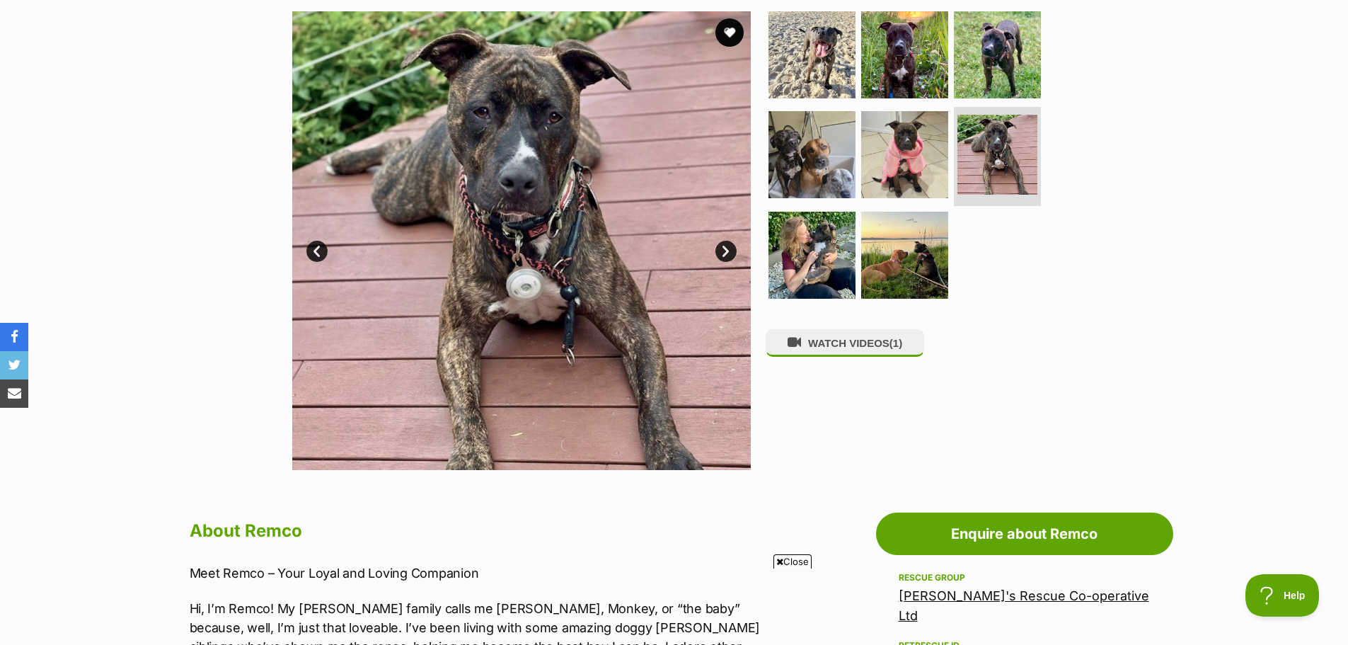
click at [725, 247] on link "Next" at bounding box center [726, 251] width 21 height 21
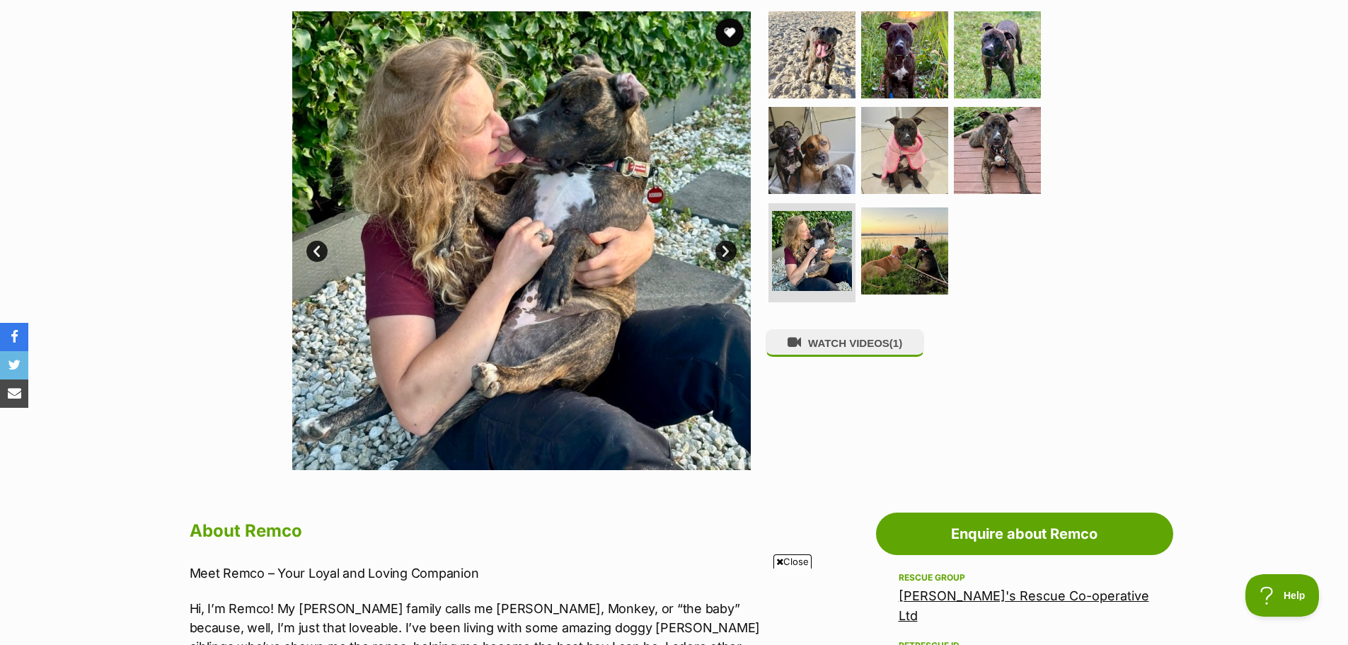
click at [728, 247] on link "Next" at bounding box center [726, 251] width 21 height 21
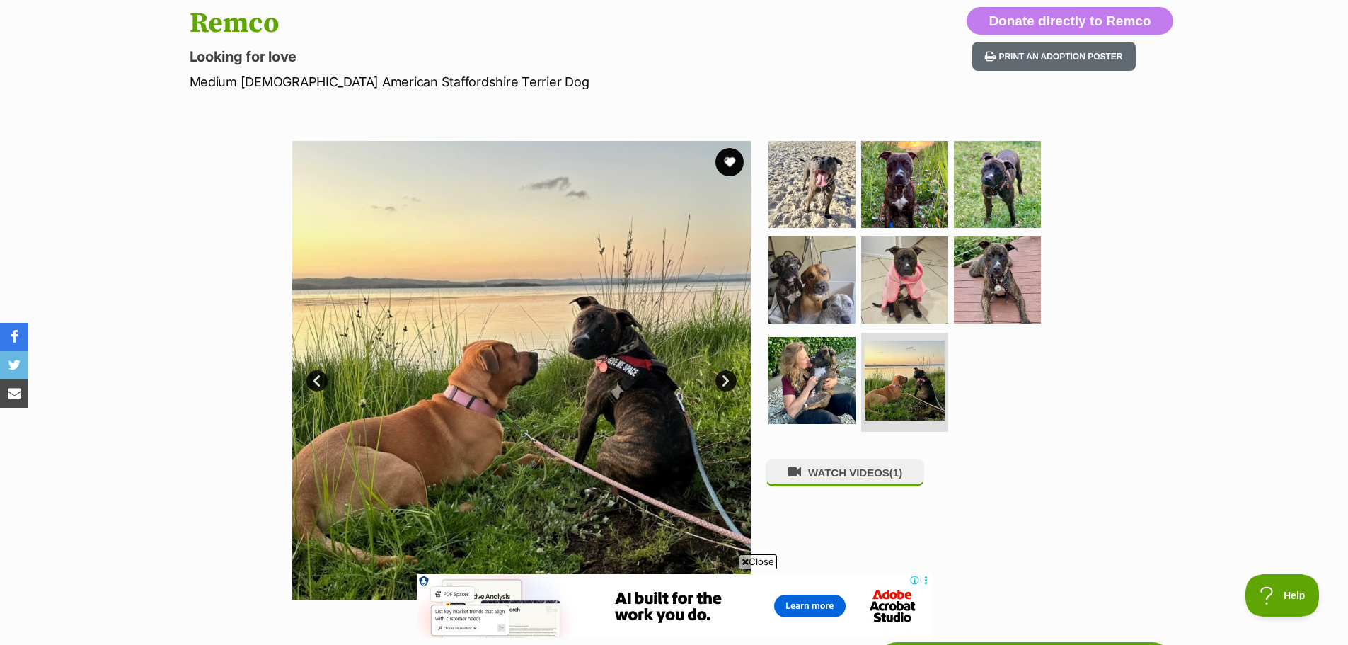
scroll to position [0, 0]
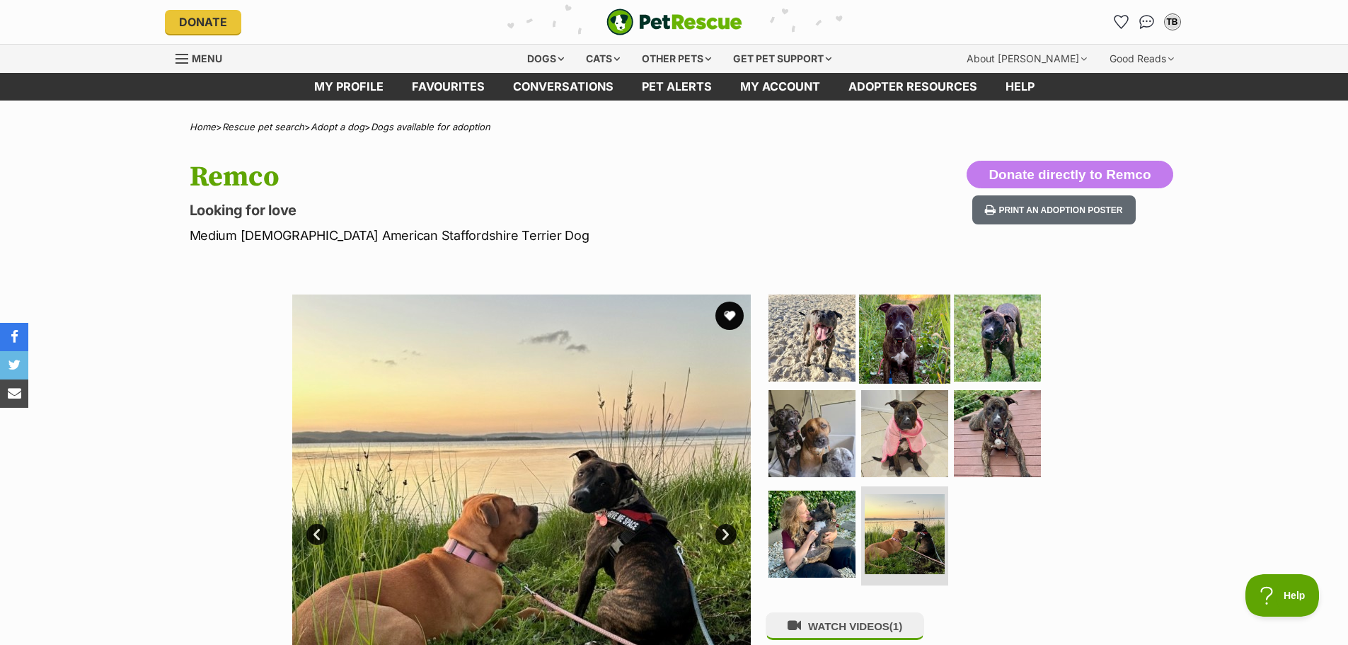
click at [898, 330] on img at bounding box center [904, 337] width 91 height 91
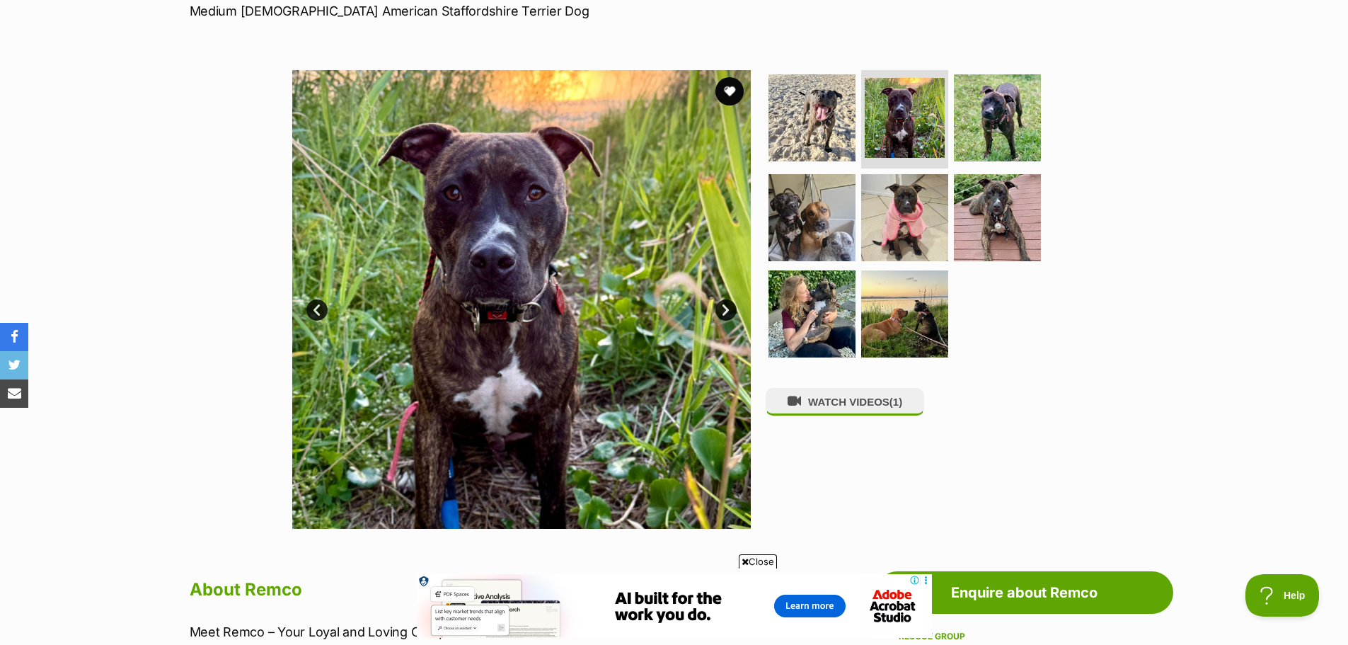
scroll to position [212, 0]
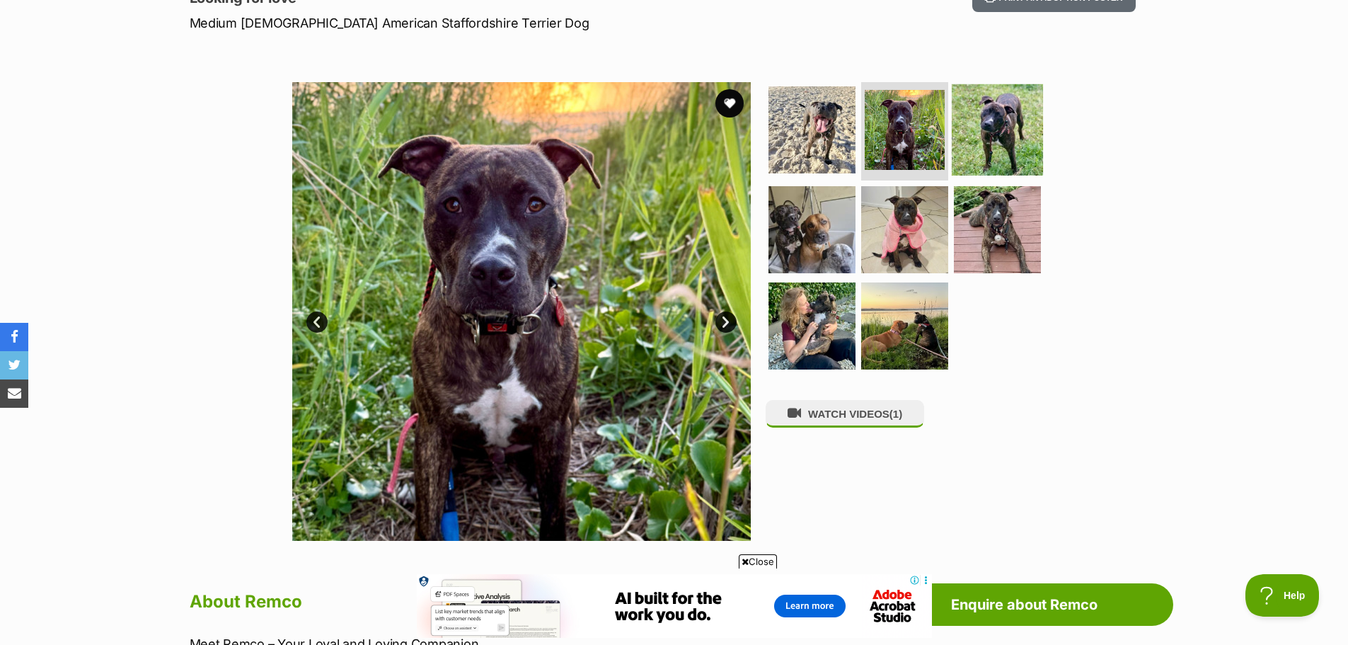
click at [994, 116] on img at bounding box center [997, 129] width 91 height 91
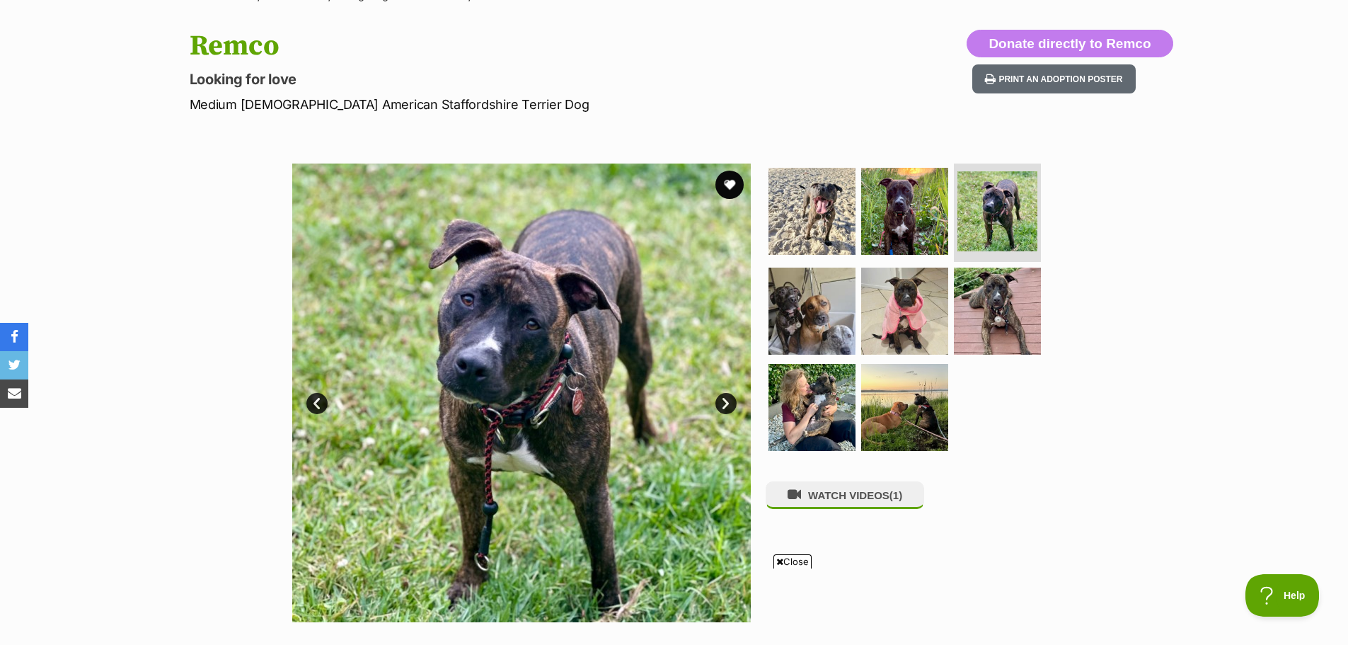
scroll to position [0, 0]
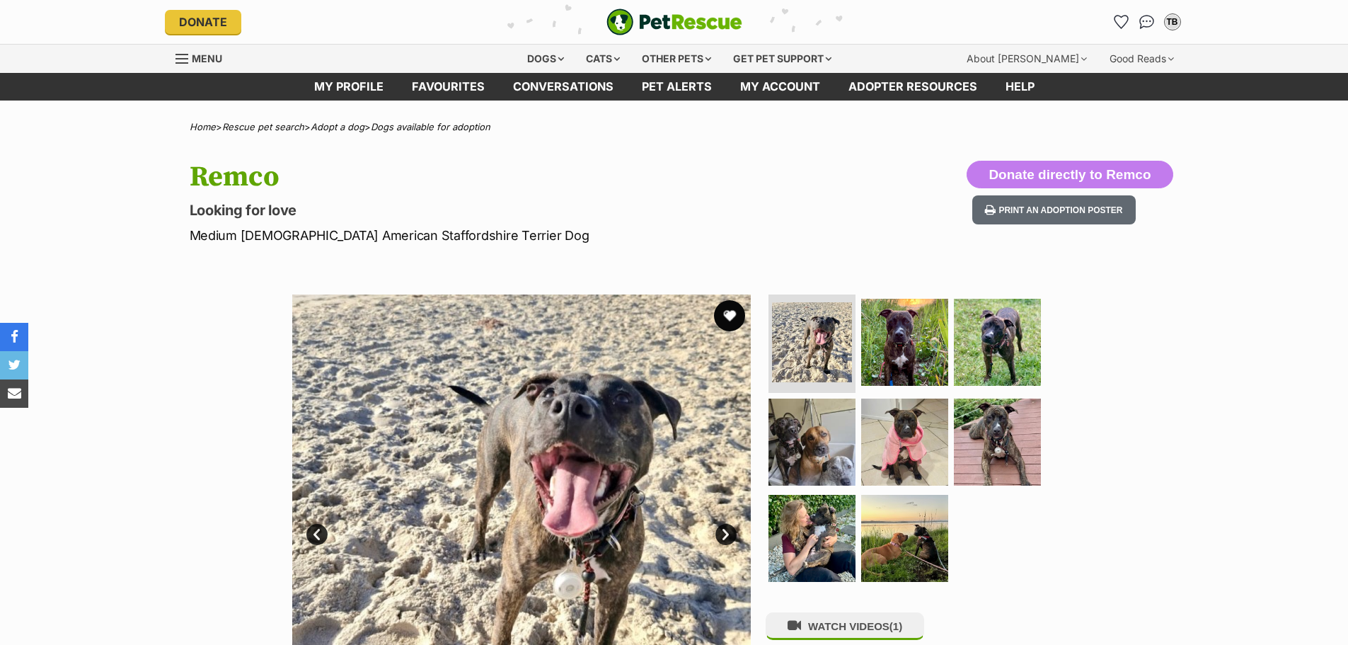
click at [728, 308] on button "favourite" at bounding box center [729, 315] width 31 height 31
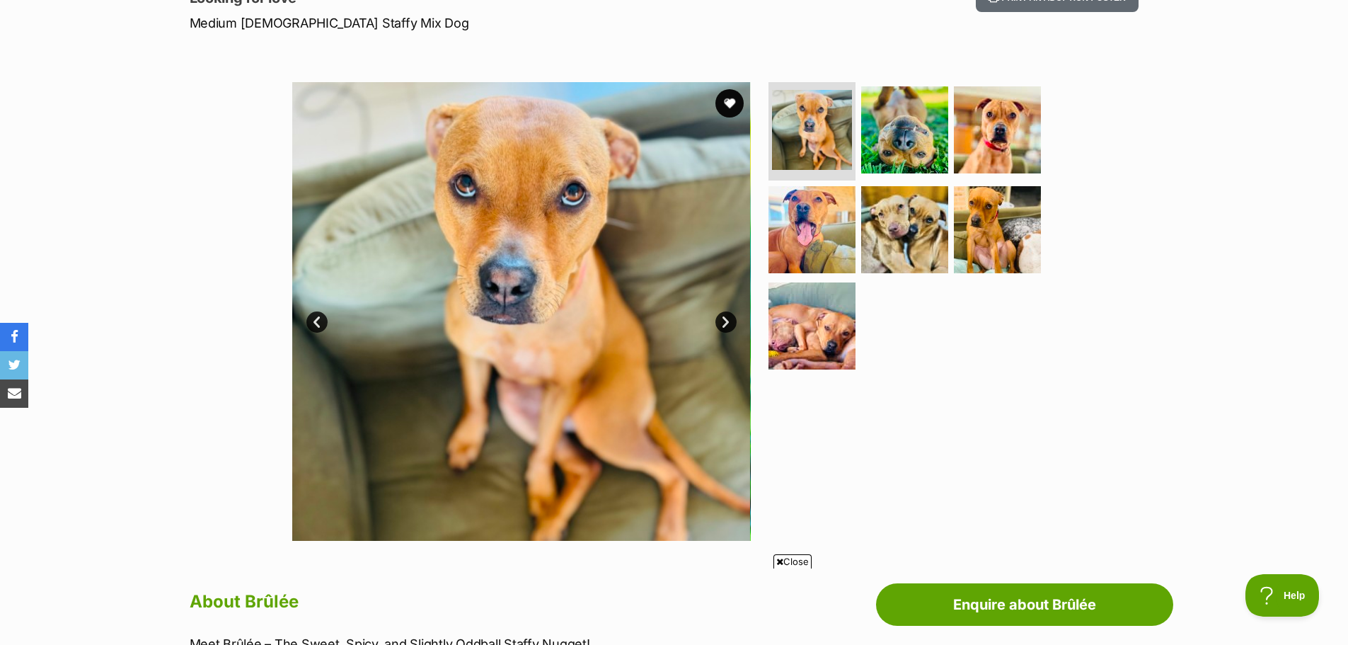
click at [723, 314] on link "Next" at bounding box center [726, 321] width 21 height 21
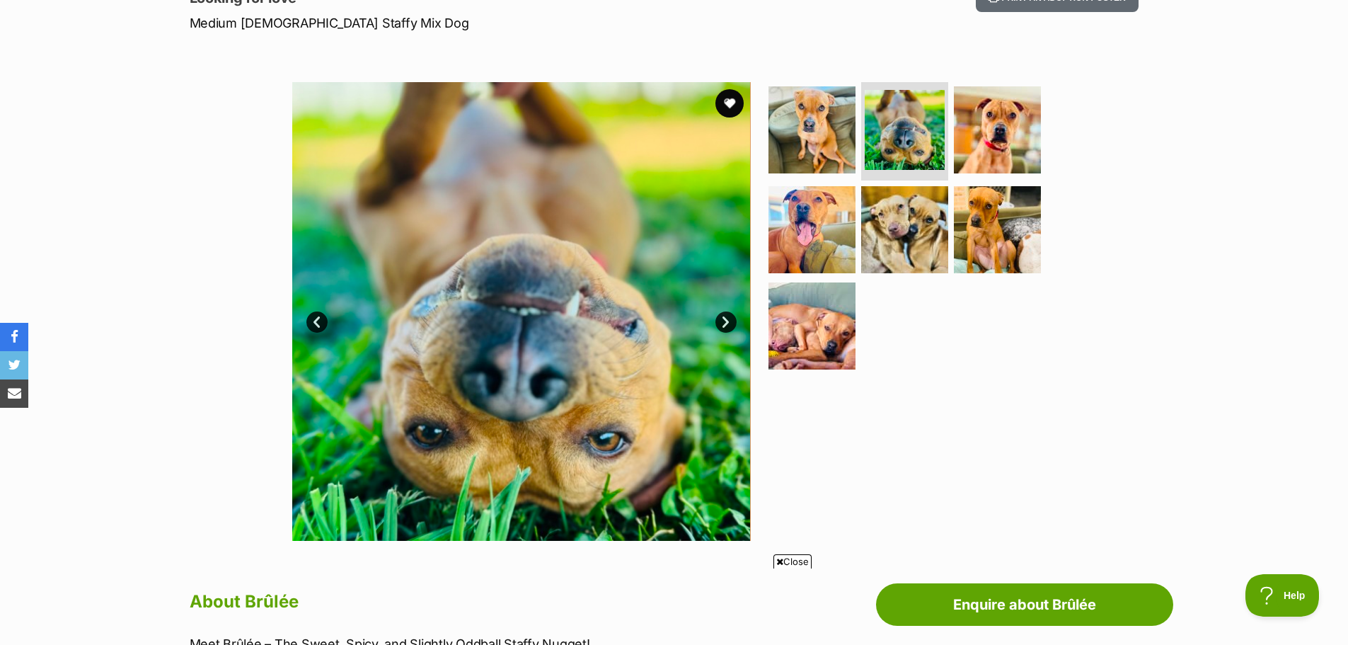
click at [723, 312] on link "Next" at bounding box center [726, 321] width 21 height 21
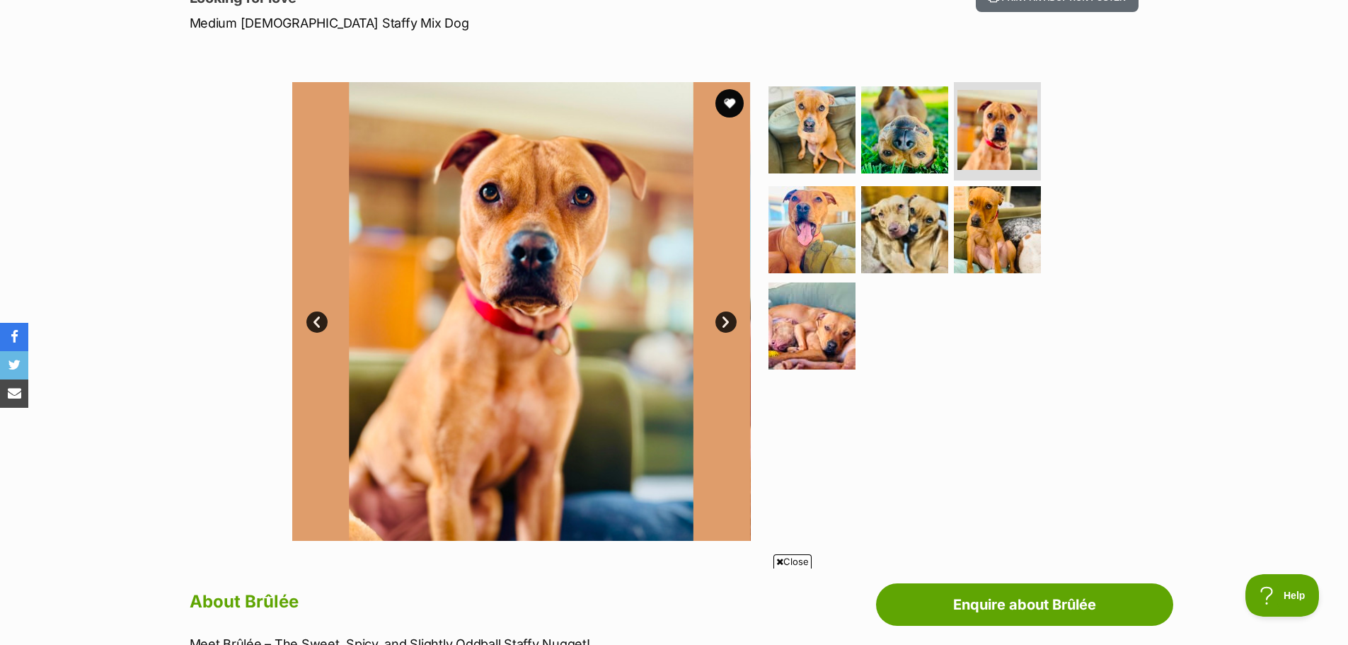
click at [723, 312] on link "Next" at bounding box center [726, 321] width 21 height 21
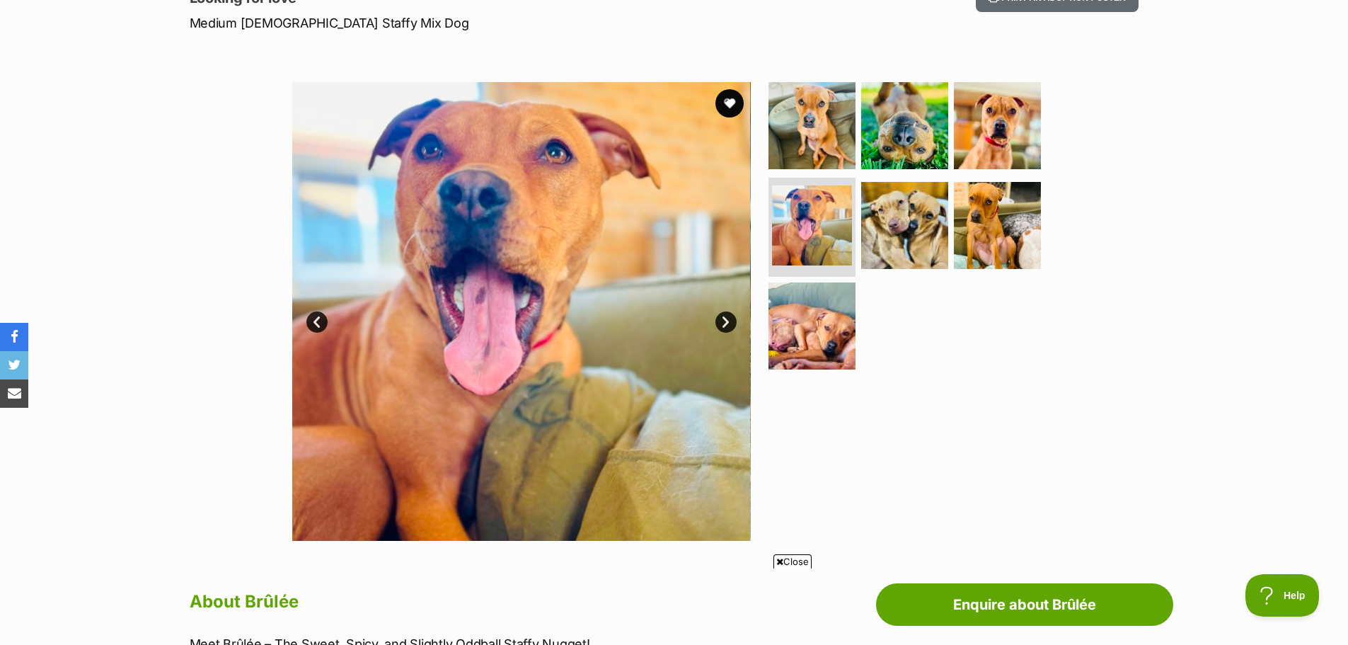
click at [723, 312] on link "Next" at bounding box center [726, 321] width 21 height 21
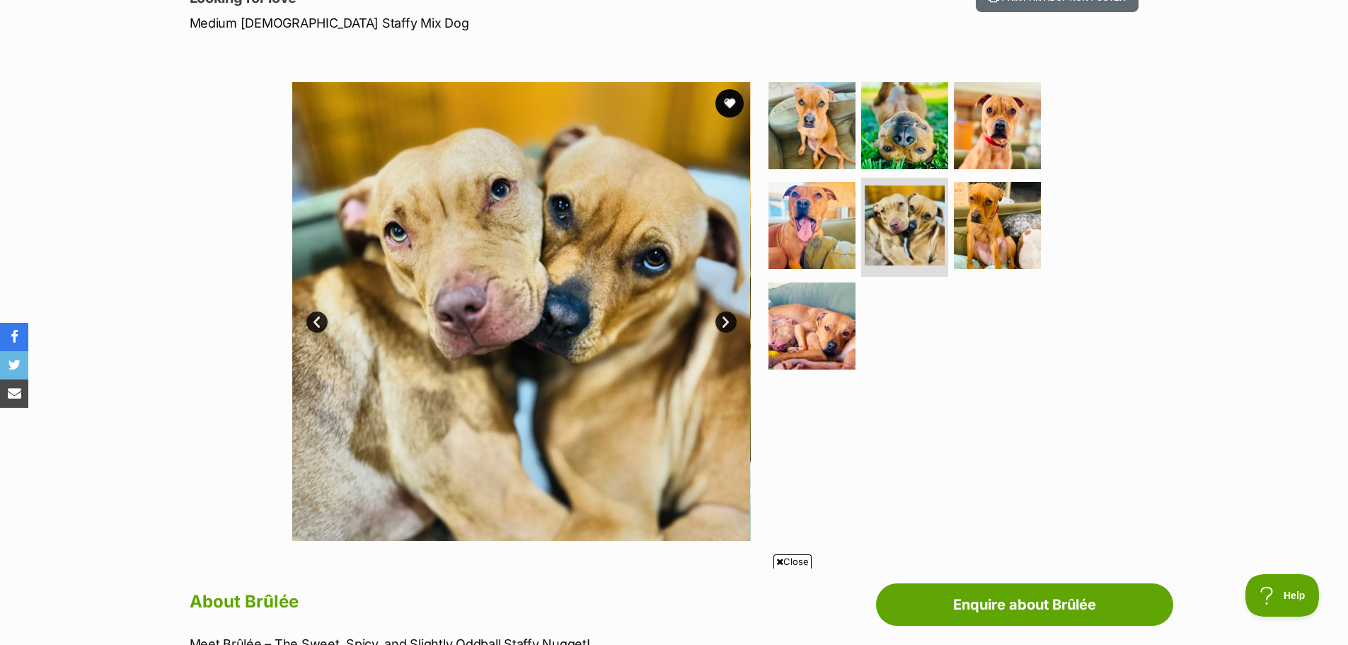
click at [723, 312] on link "Next" at bounding box center [726, 321] width 21 height 21
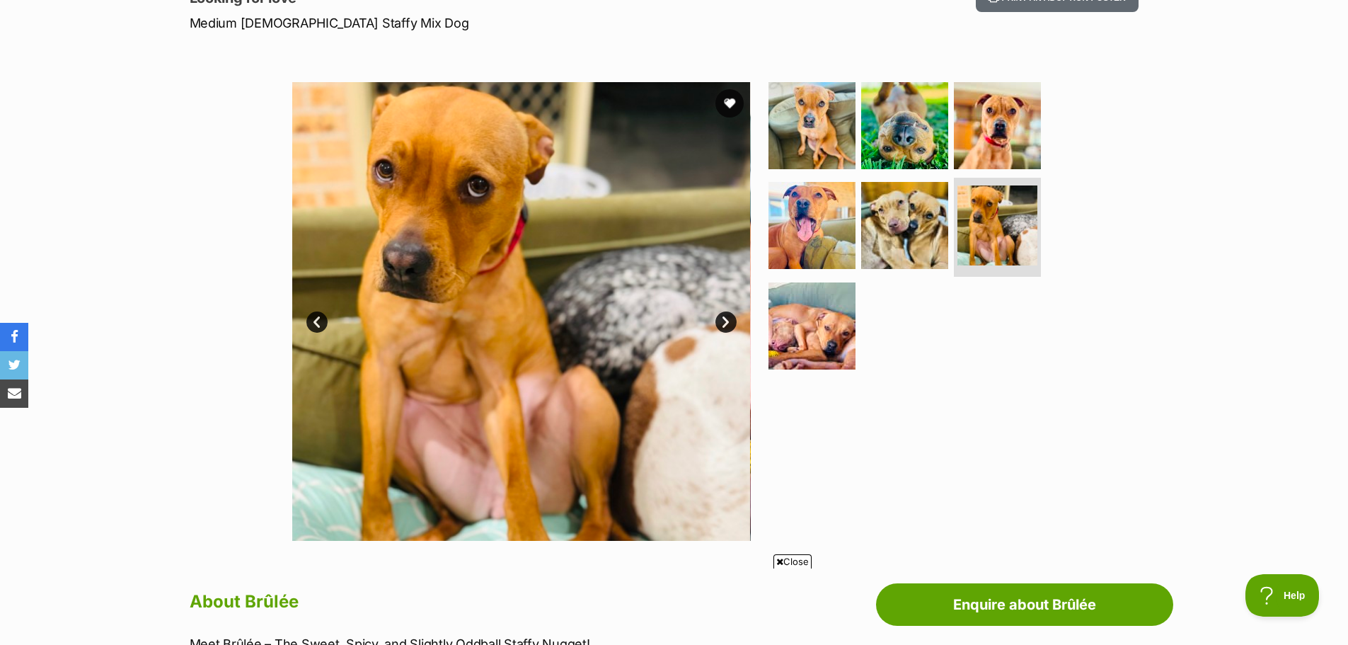
click at [723, 312] on link "Next" at bounding box center [726, 321] width 21 height 21
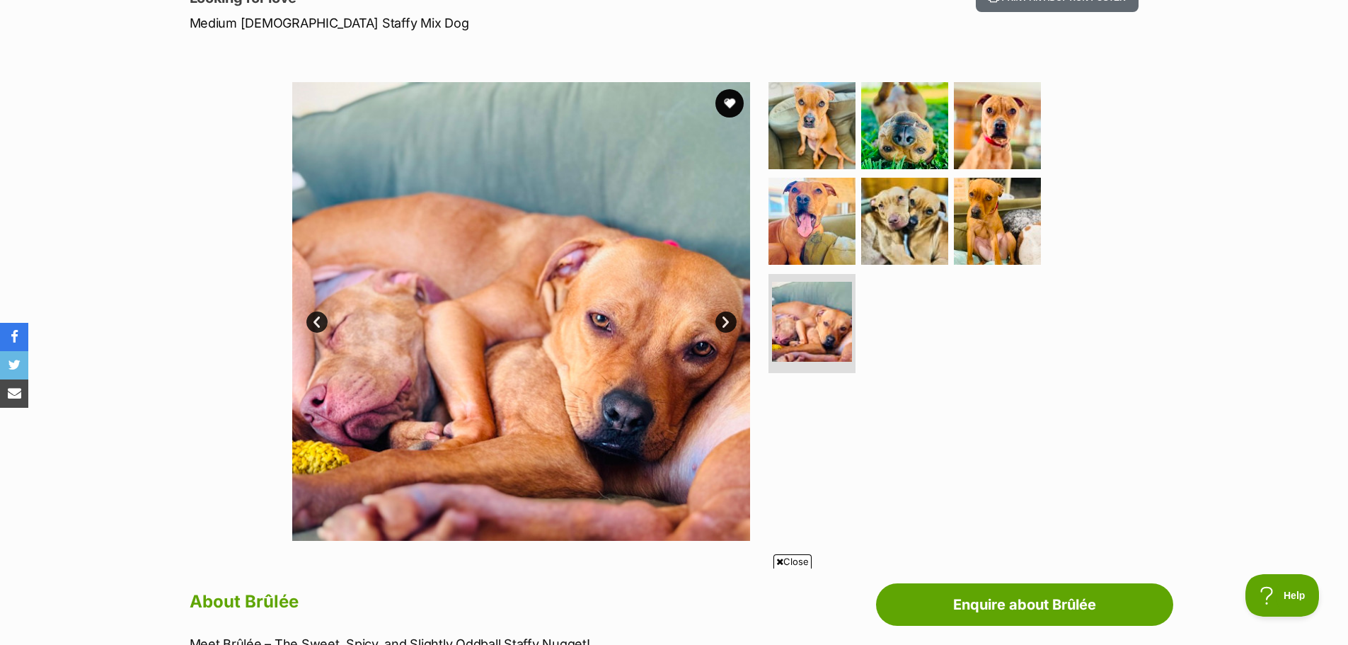
click at [723, 312] on link "Next" at bounding box center [726, 321] width 21 height 21
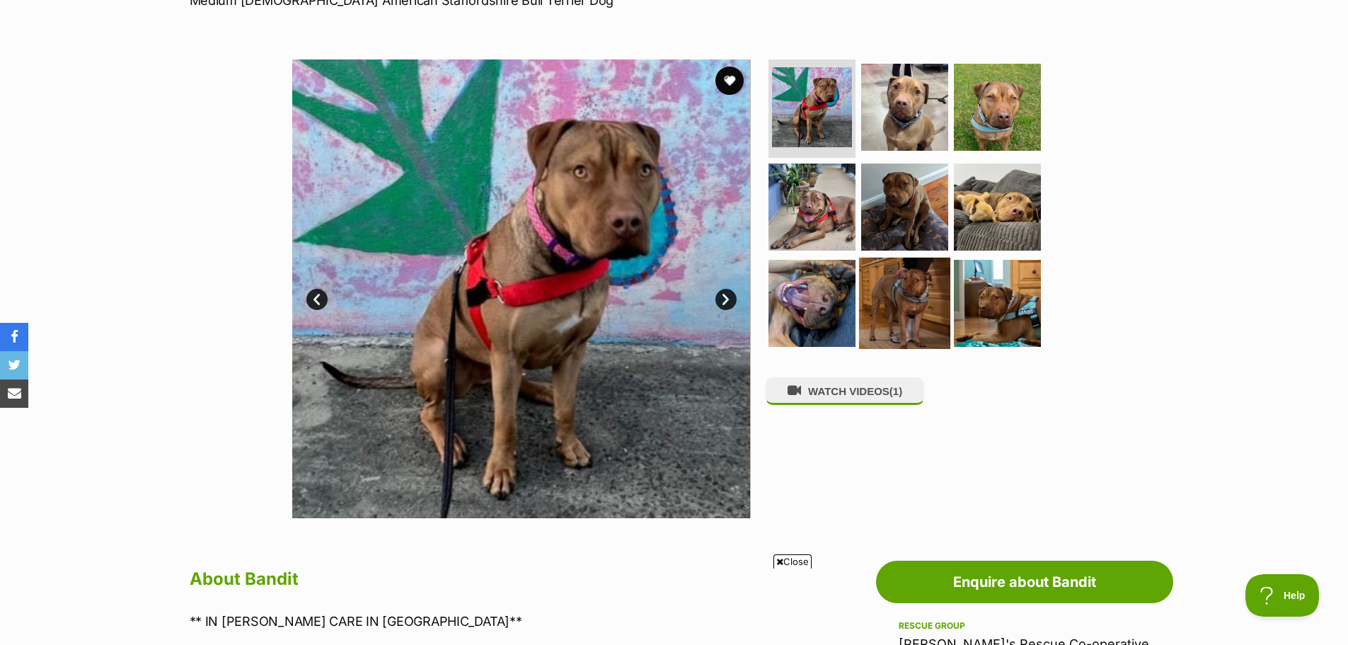
scroll to position [212, 0]
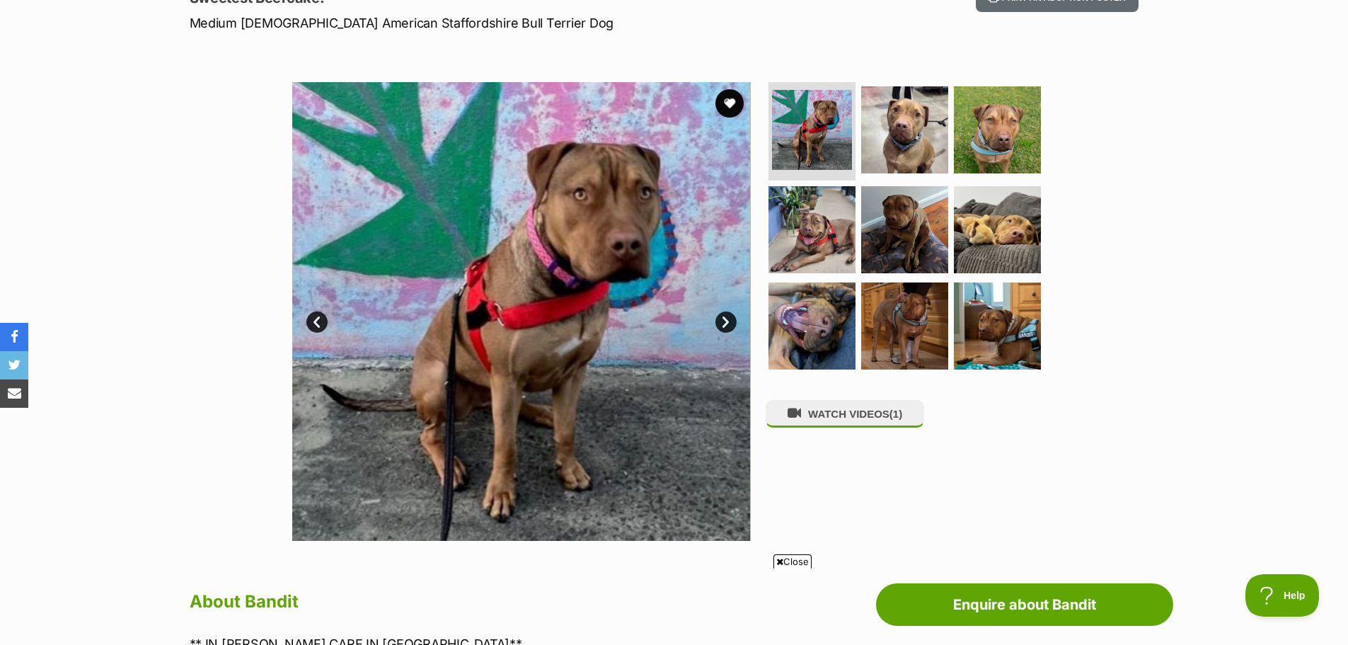
click at [724, 316] on link "Next" at bounding box center [726, 321] width 21 height 21
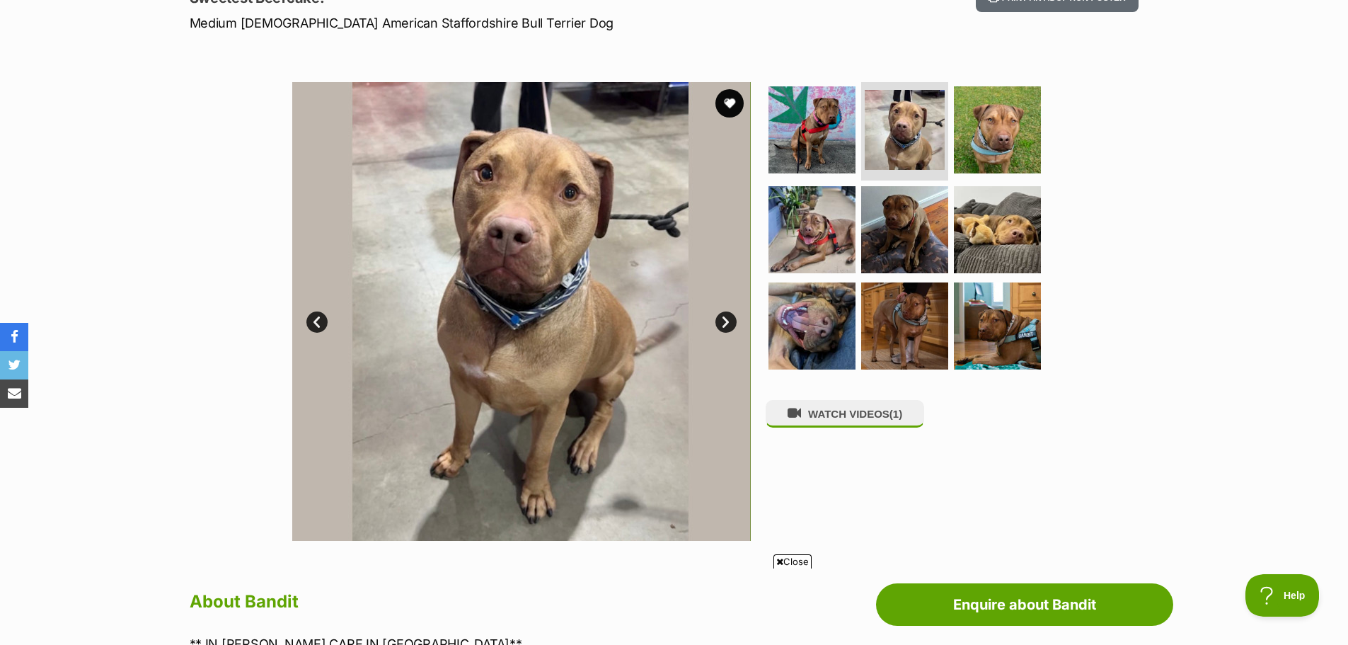
click at [724, 316] on link "Next" at bounding box center [726, 321] width 21 height 21
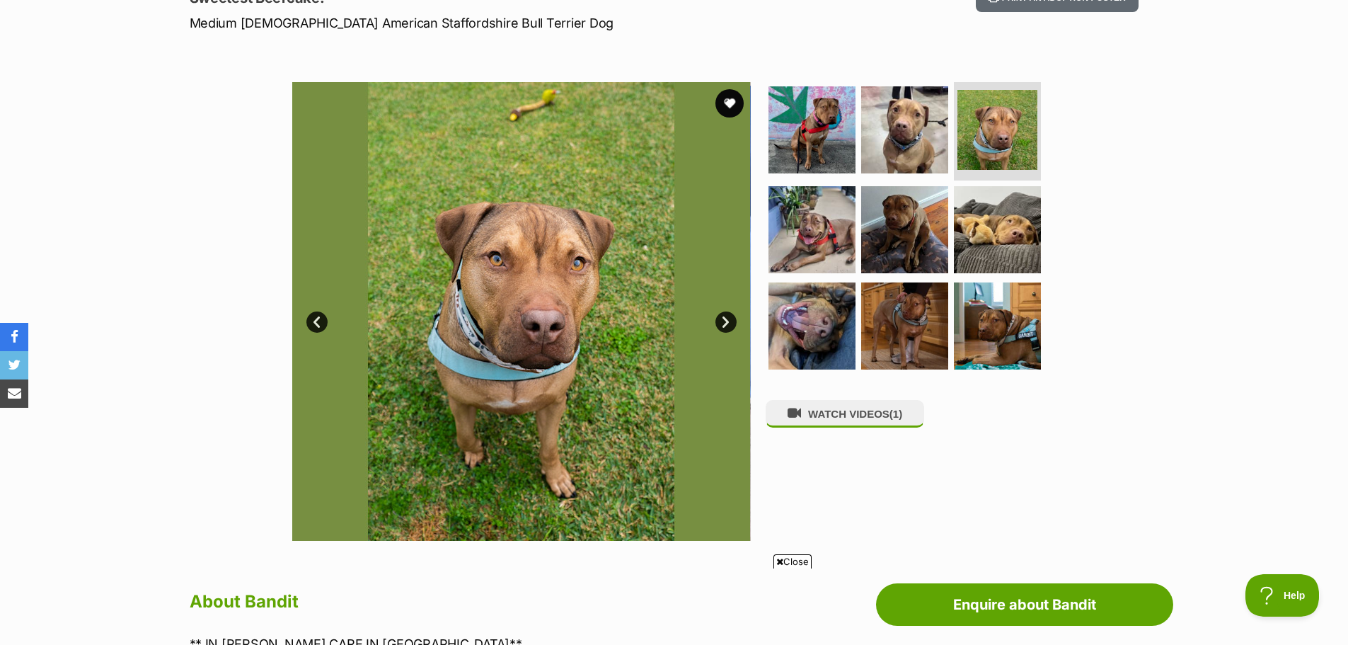
click at [726, 316] on link "Next" at bounding box center [726, 321] width 21 height 21
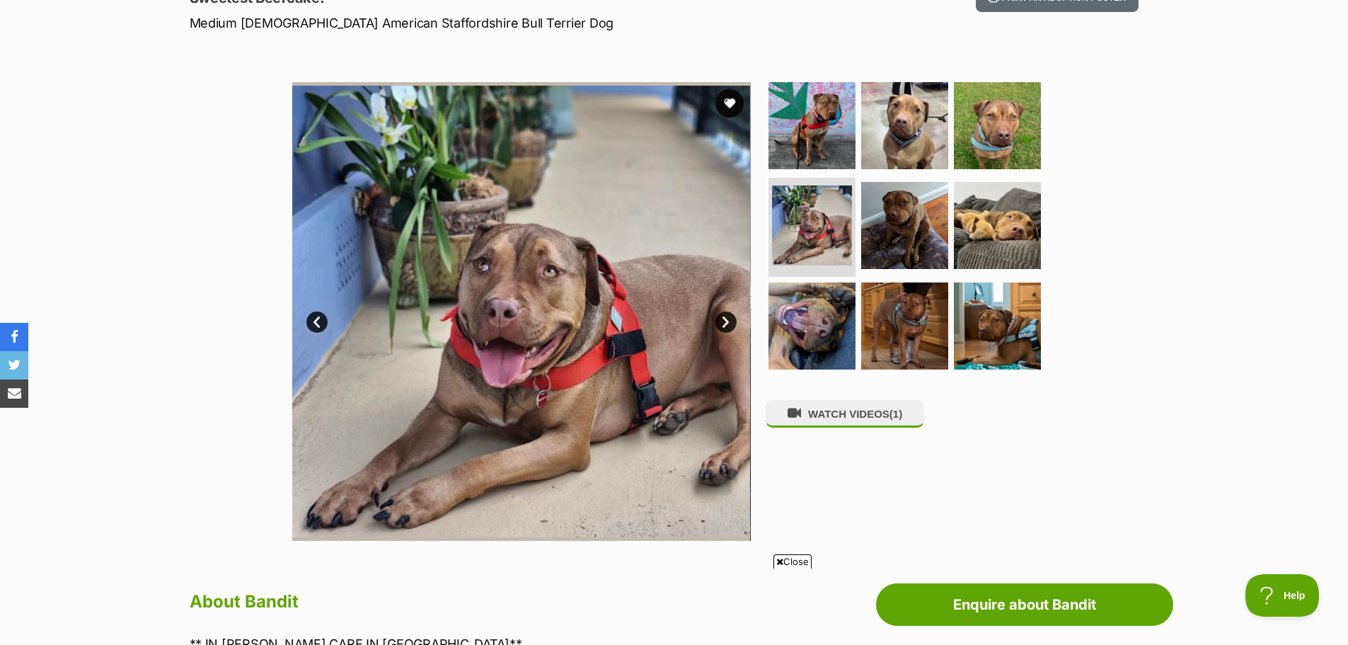
click at [726, 316] on link "Next" at bounding box center [726, 321] width 21 height 21
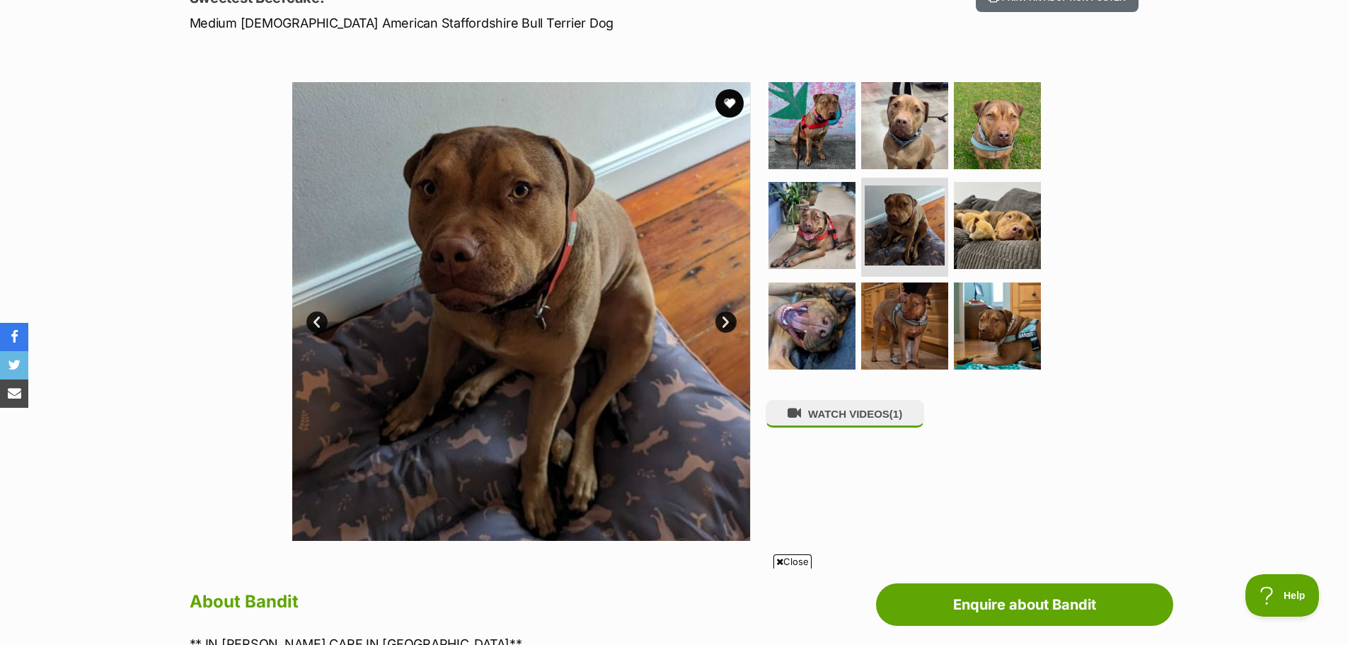
click at [726, 316] on link "Next" at bounding box center [726, 321] width 21 height 21
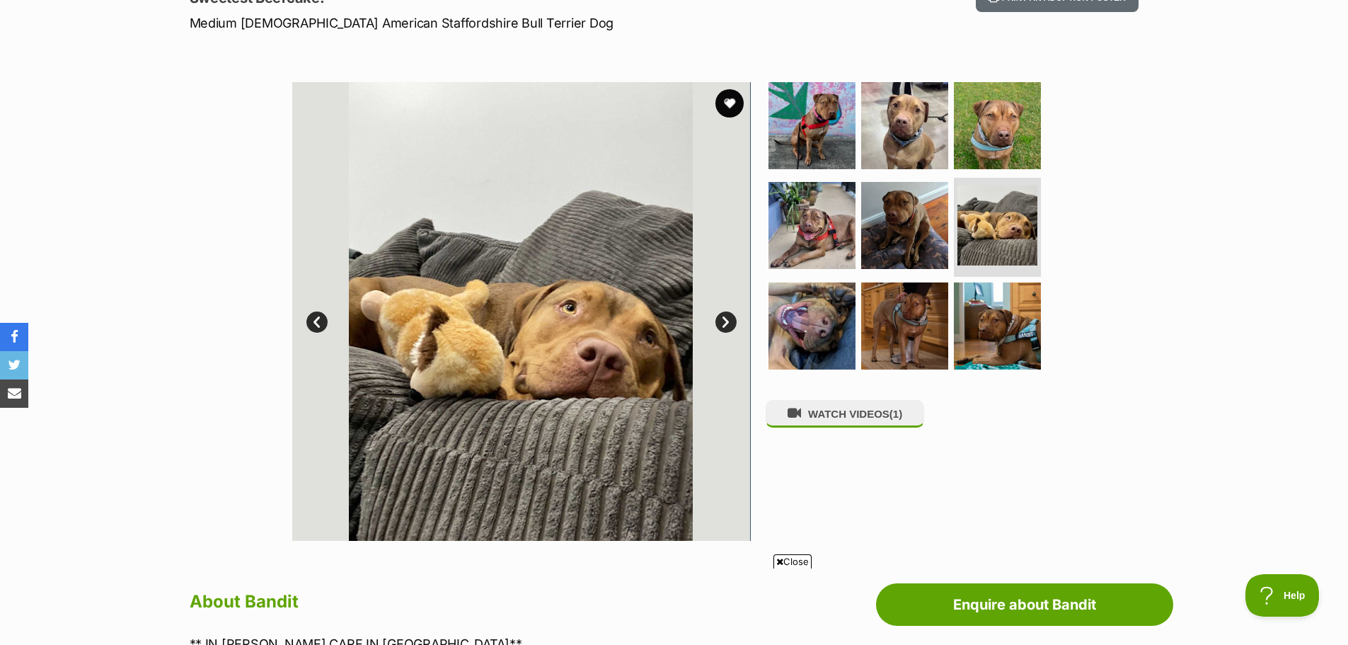
click at [726, 316] on link "Next" at bounding box center [726, 321] width 21 height 21
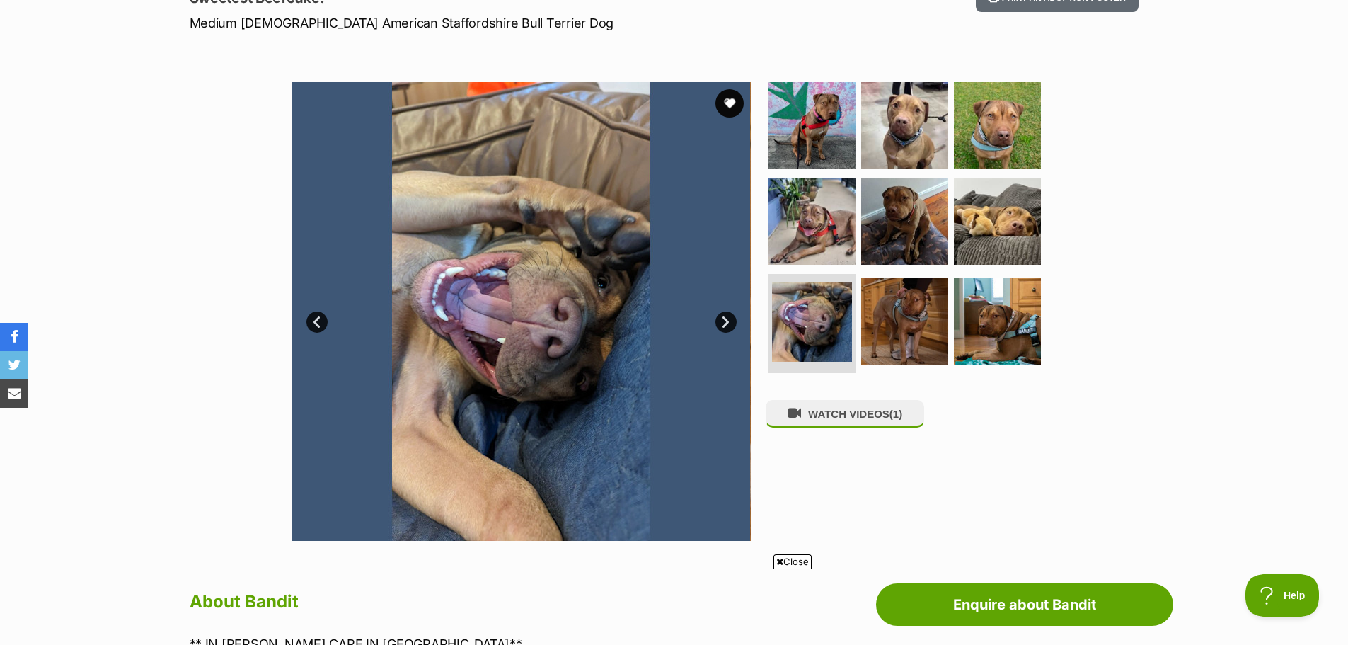
click at [726, 316] on link "Next" at bounding box center [726, 321] width 21 height 21
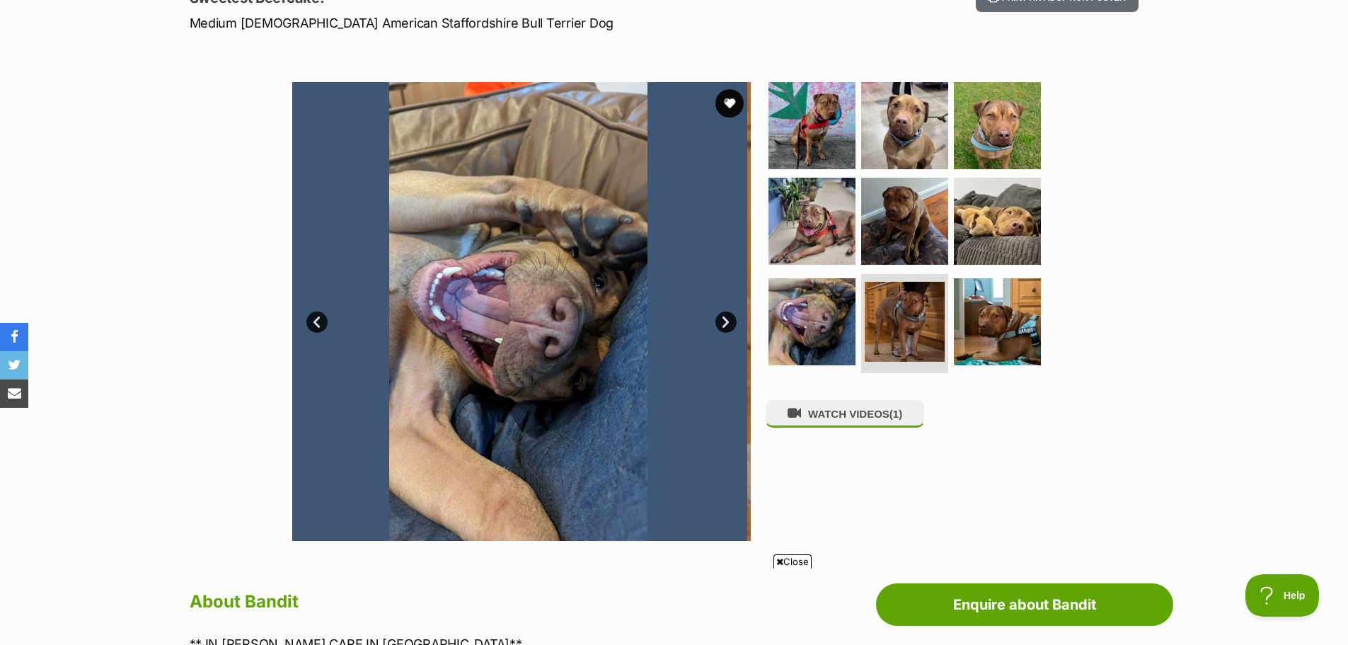
click at [726, 316] on link "Next" at bounding box center [726, 321] width 21 height 21
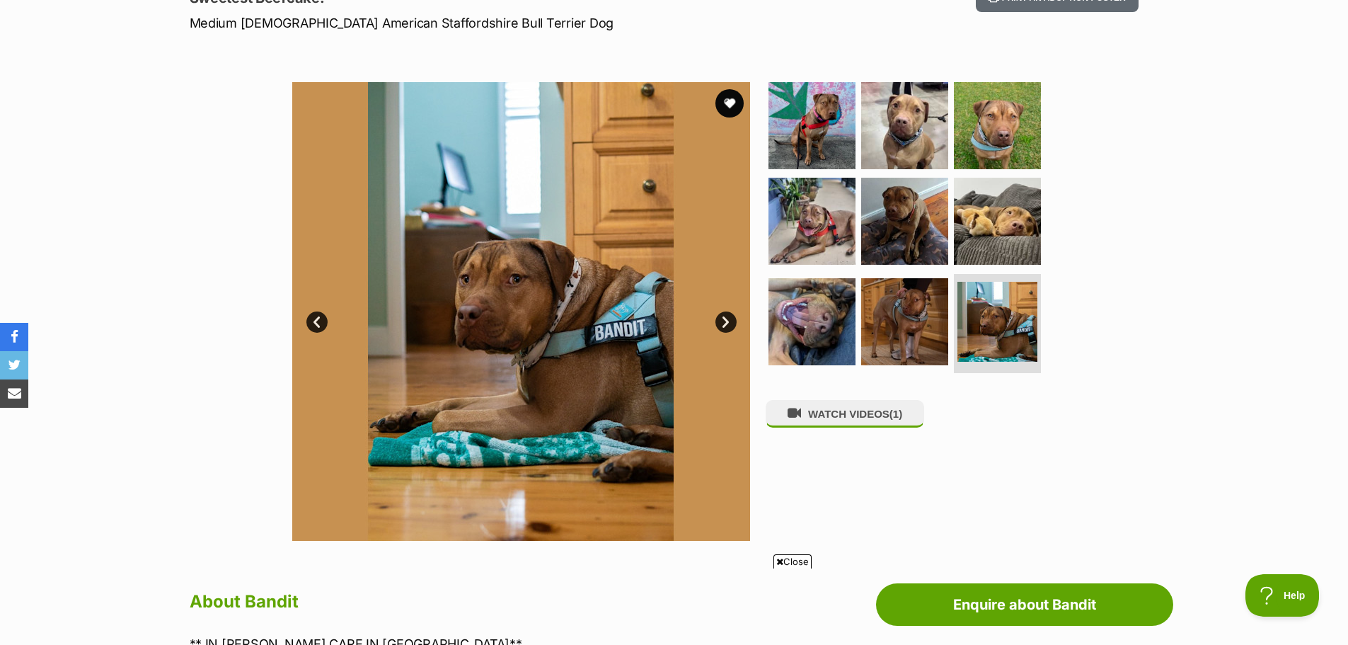
click at [306, 321] on link "Prev" at bounding box center [316, 321] width 21 height 21
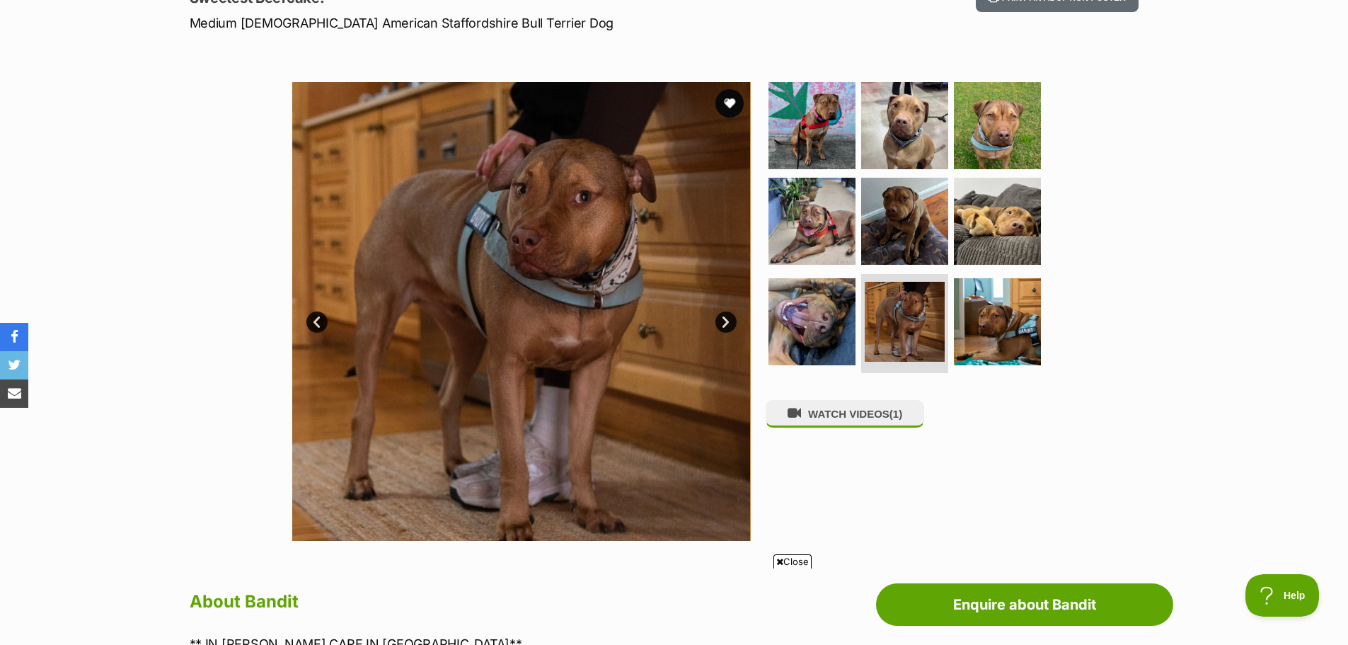
click at [726, 317] on link "Next" at bounding box center [726, 321] width 21 height 21
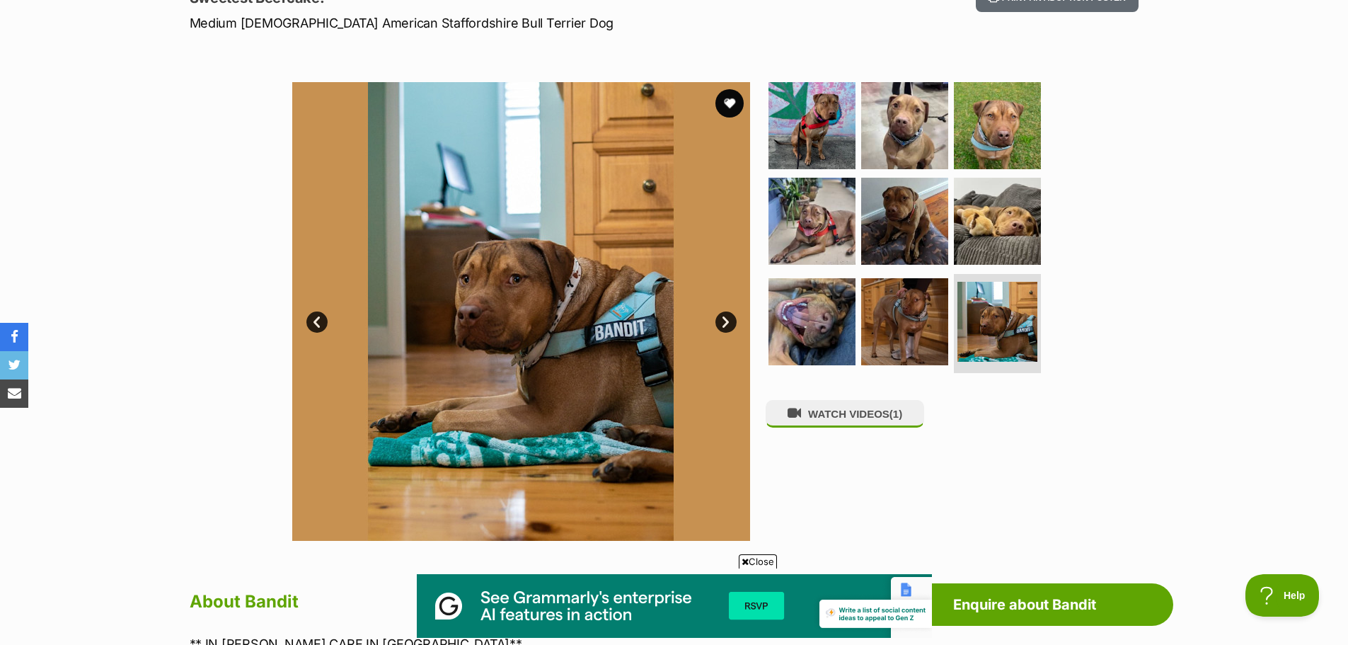
scroll to position [0, 0]
click at [724, 319] on link "Next" at bounding box center [726, 321] width 21 height 21
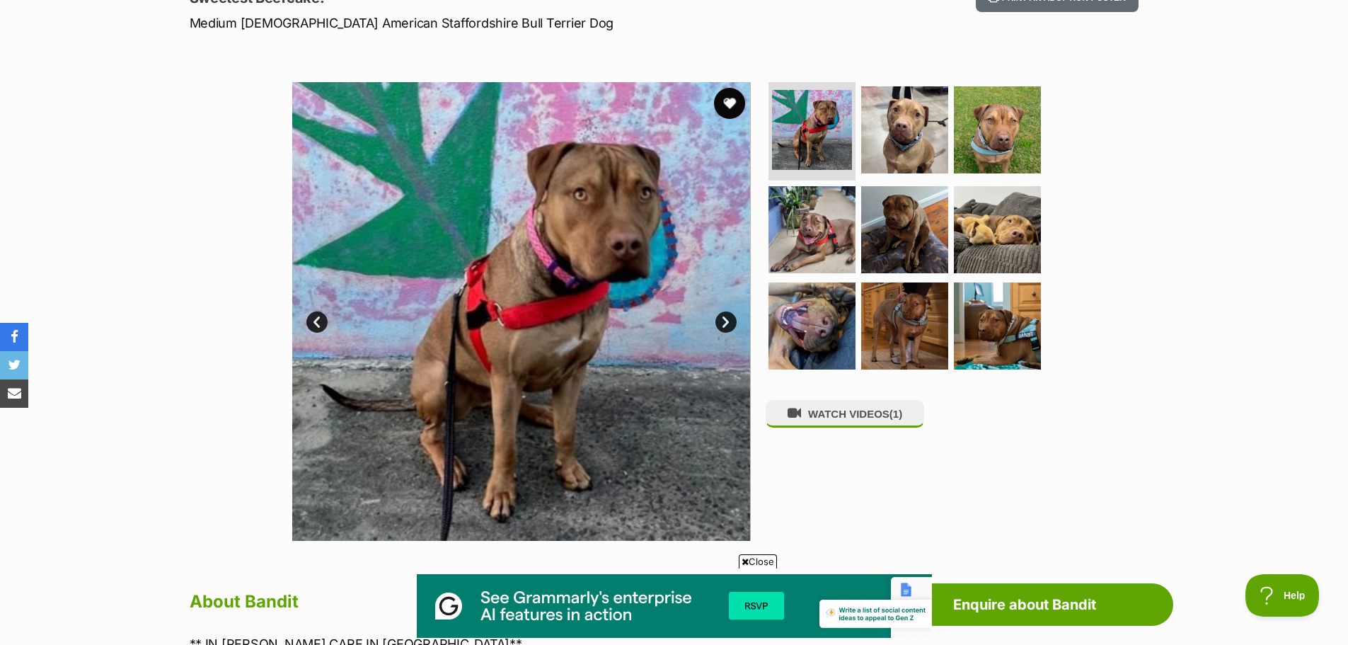
click at [730, 93] on button "favourite" at bounding box center [729, 103] width 31 height 31
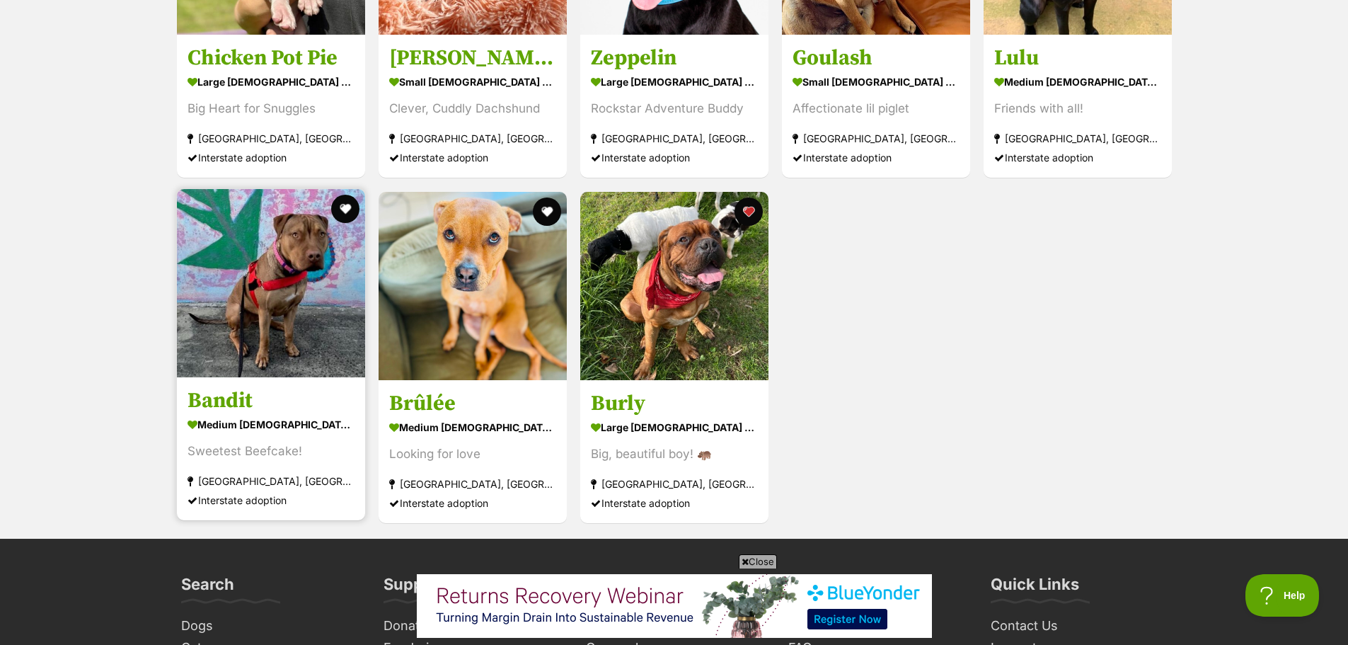
click at [340, 195] on button "favourite" at bounding box center [345, 209] width 28 height 28
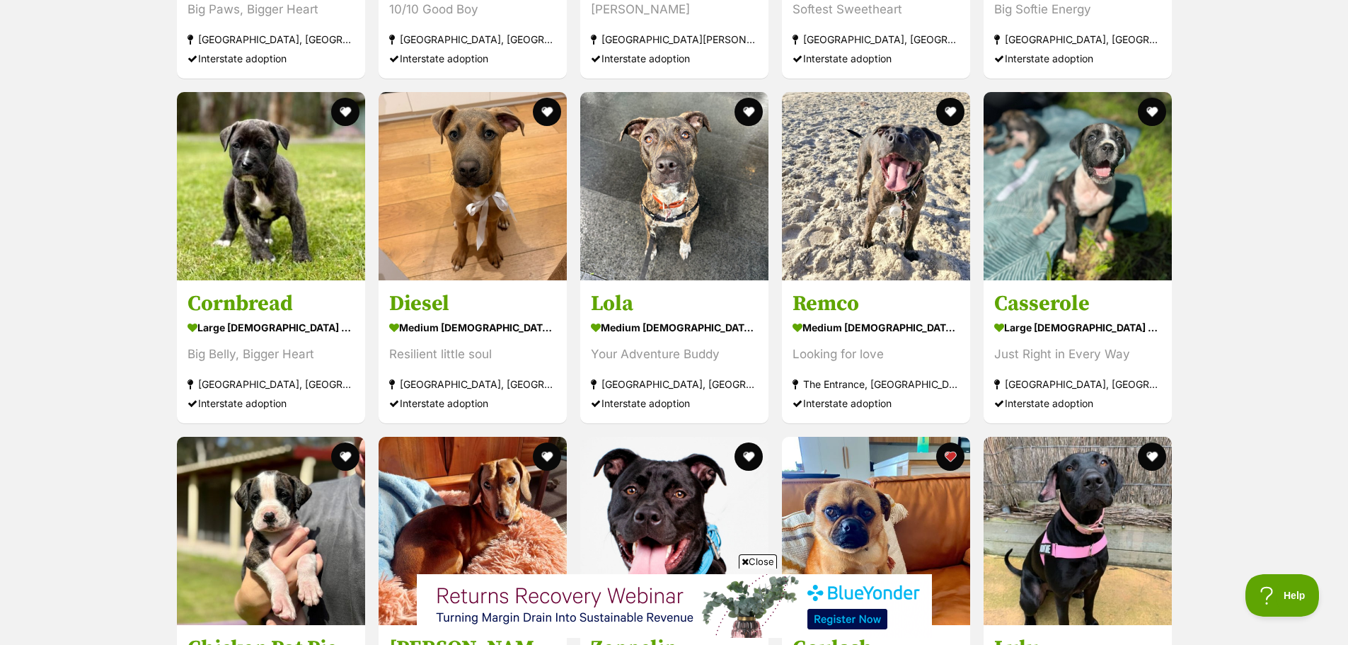
scroll to position [2696, 0]
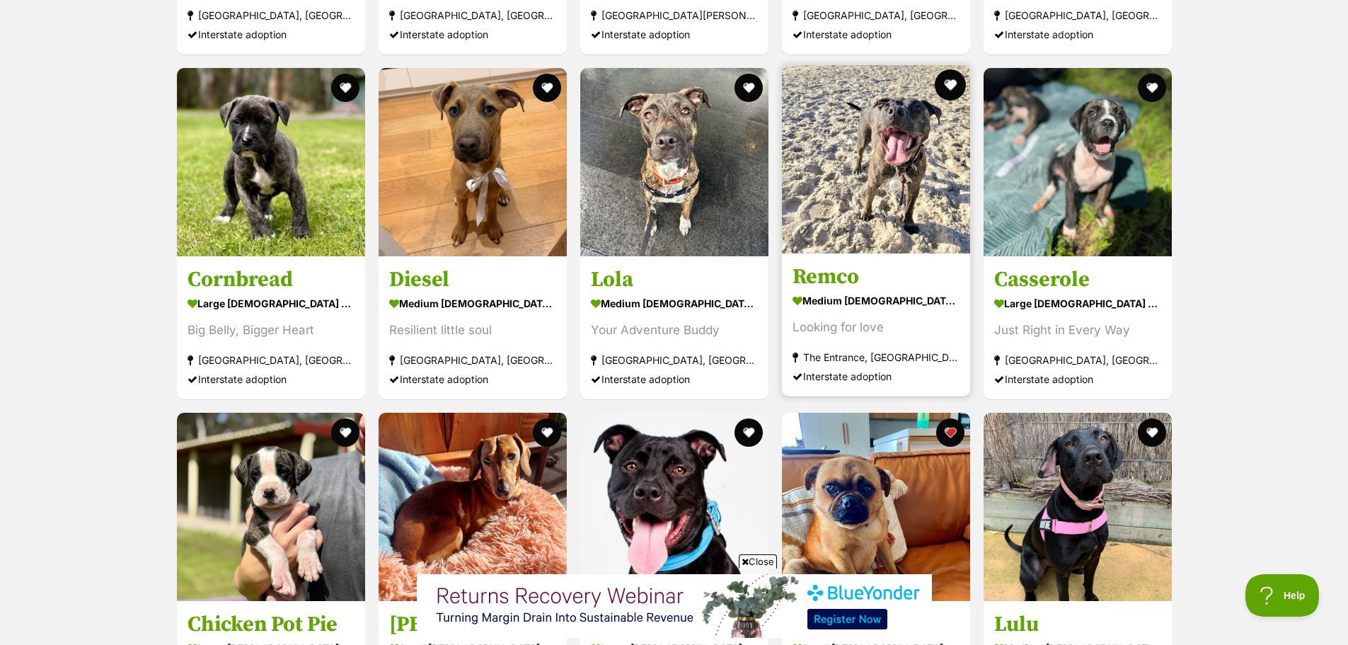
click at [952, 69] on button "favourite" at bounding box center [950, 84] width 31 height 31
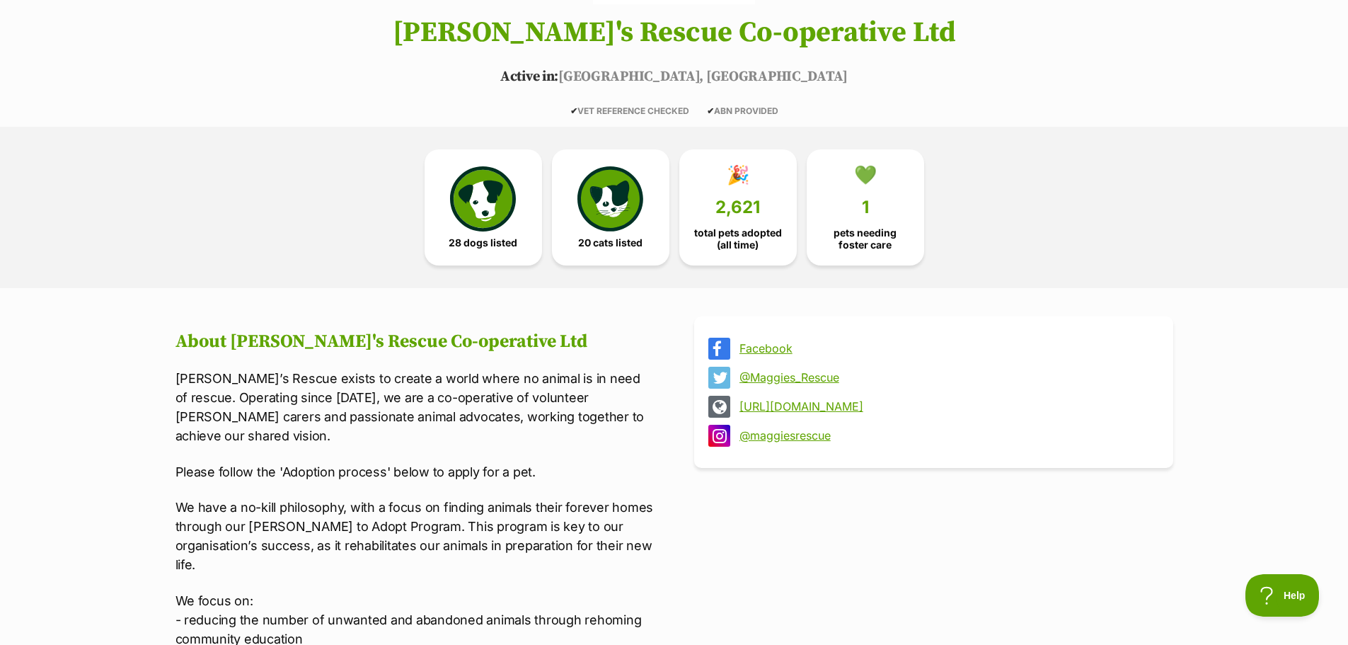
scroll to position [6, 0]
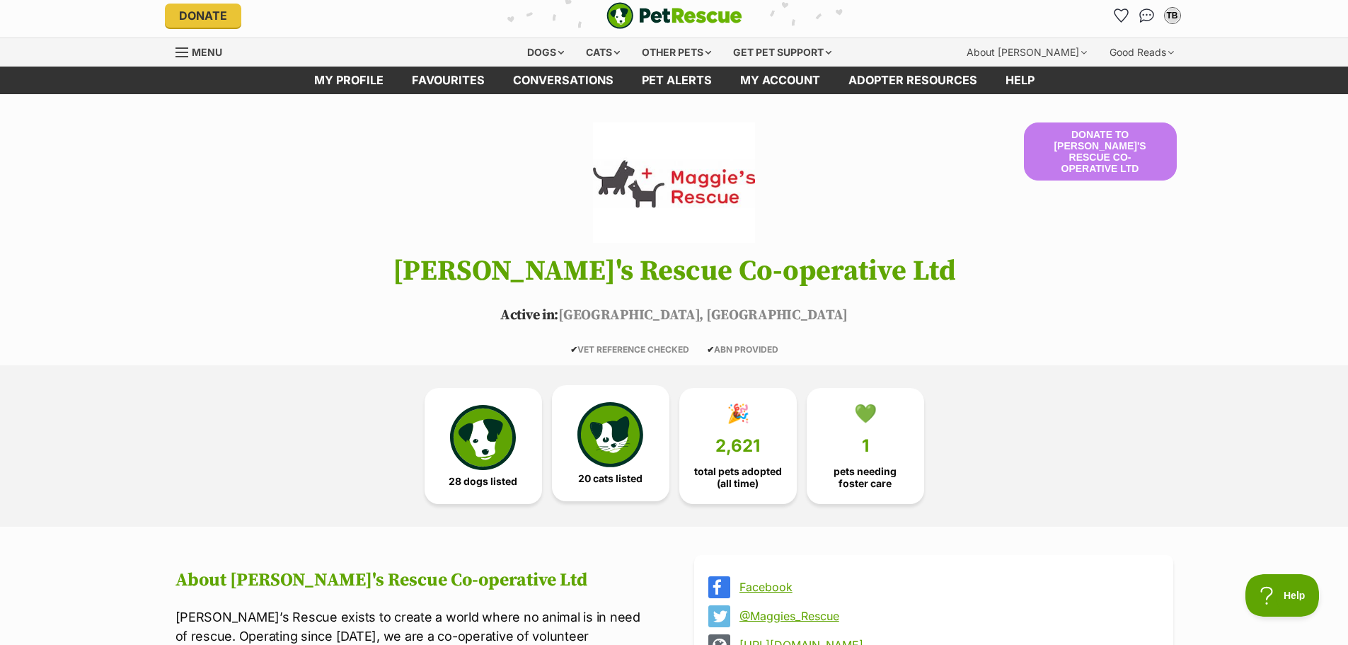
click at [589, 443] on img at bounding box center [610, 434] width 65 height 65
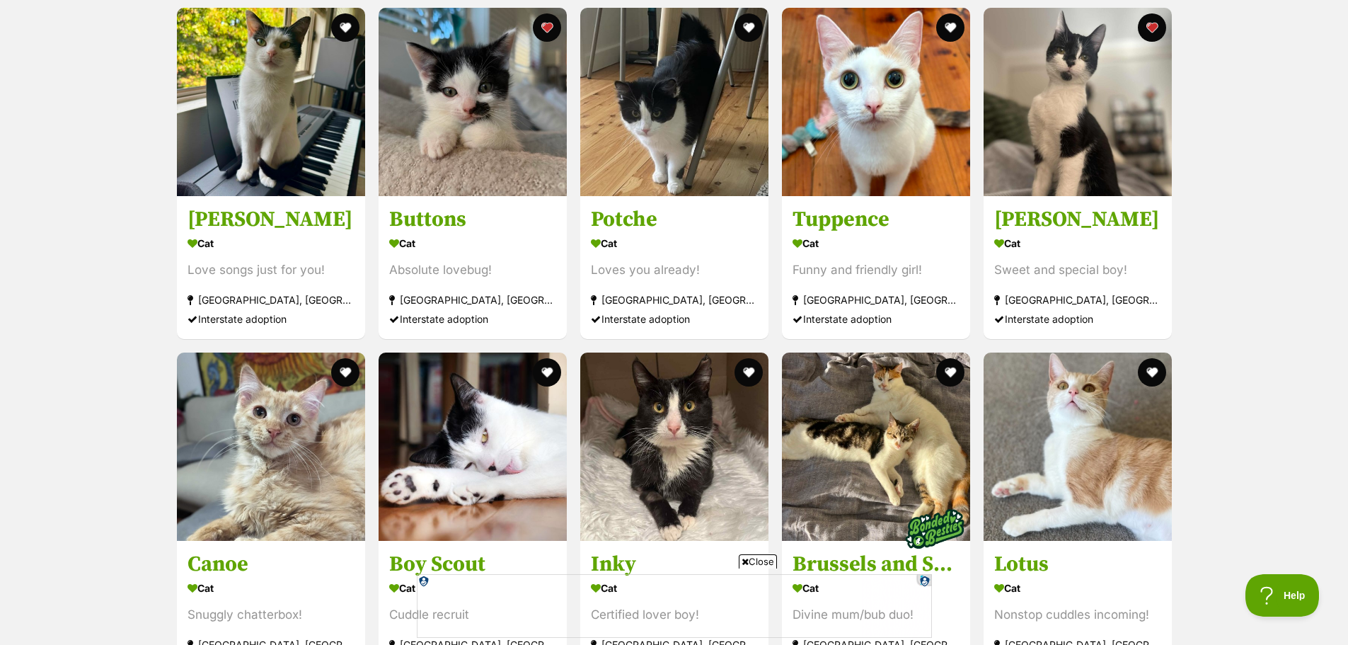
scroll to position [1917, 0]
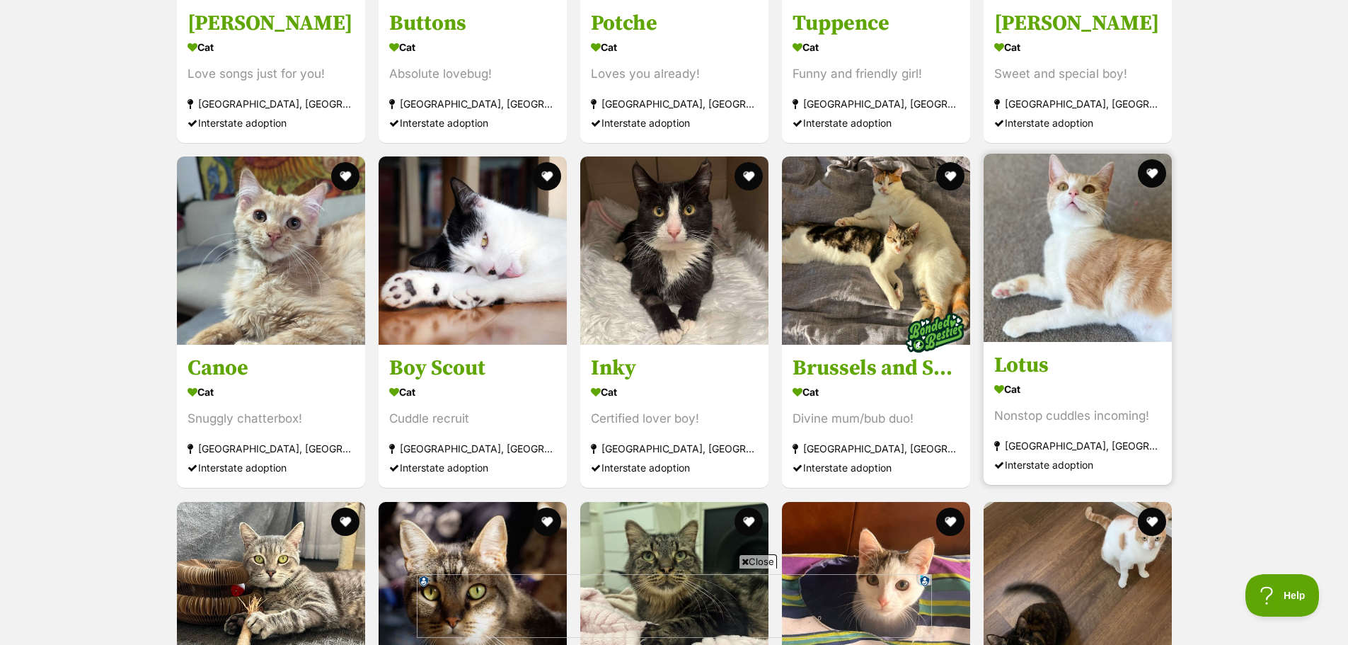
click at [1120, 253] on img at bounding box center [1078, 248] width 188 height 188
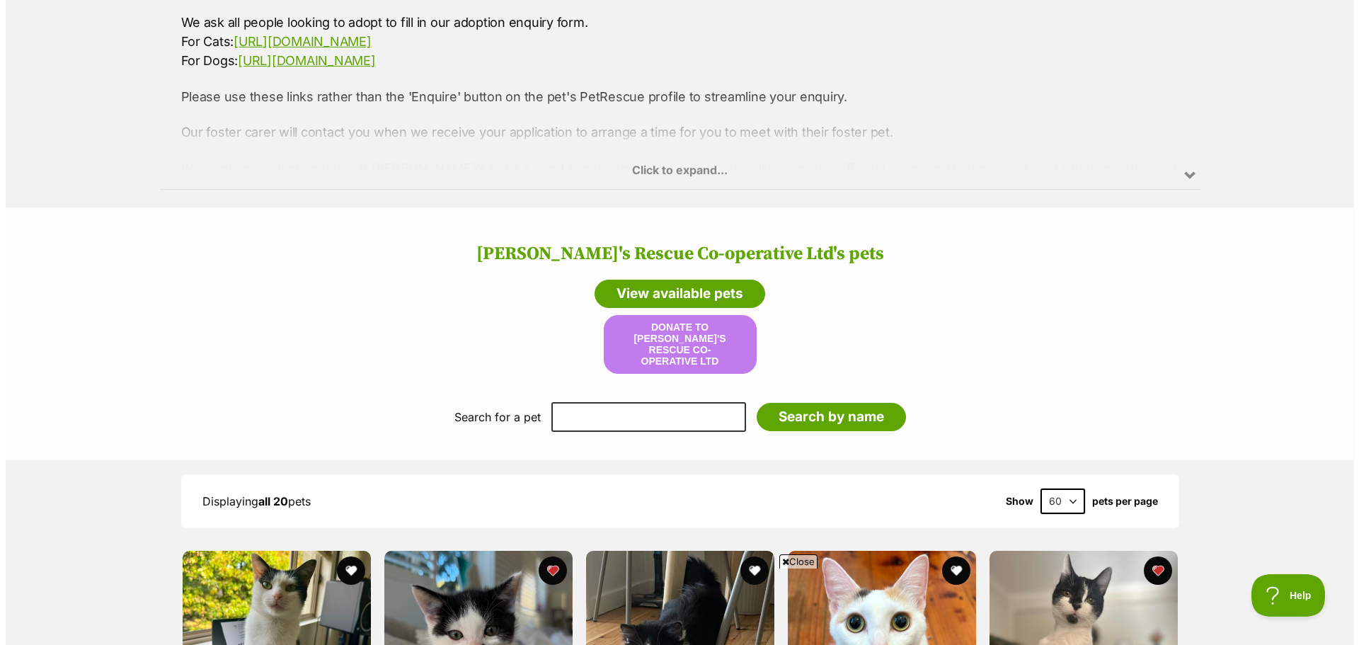
scroll to position [1210, 0]
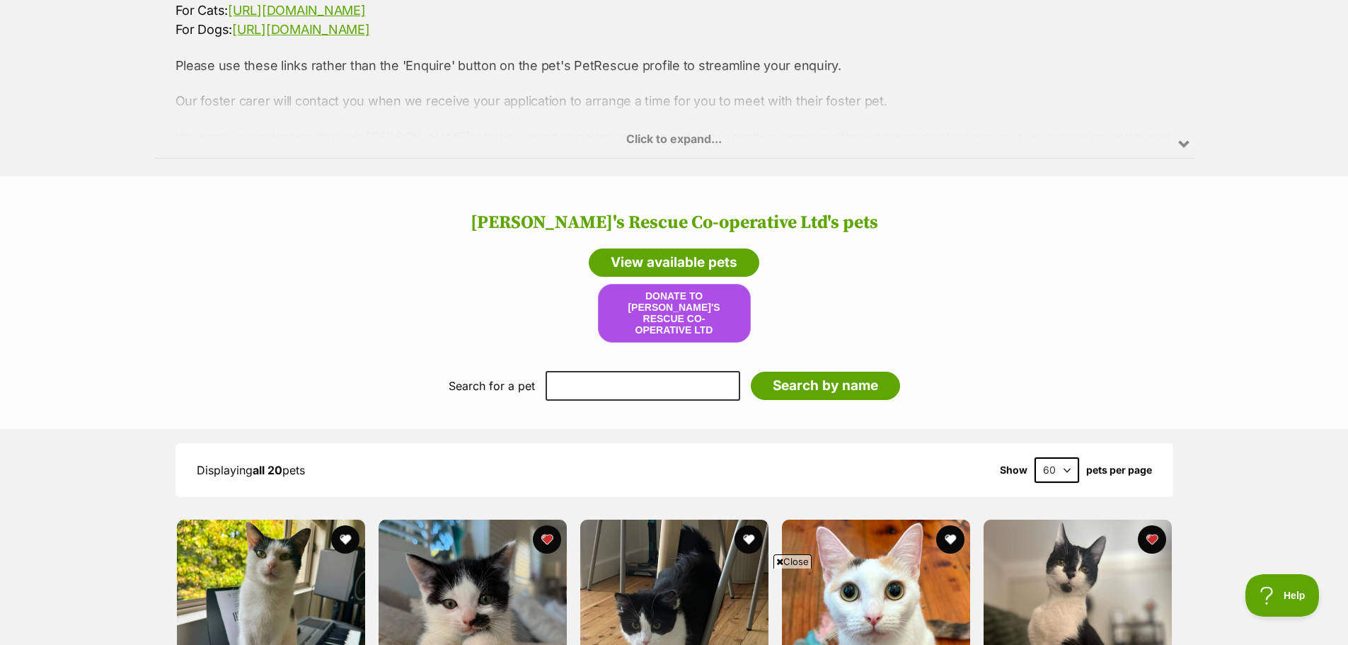
click at [677, 302] on button "Donate to [PERSON_NAME]'s Rescue Co-operative Ltd" at bounding box center [674, 313] width 153 height 58
